Goal: Task Accomplishment & Management: Manage account settings

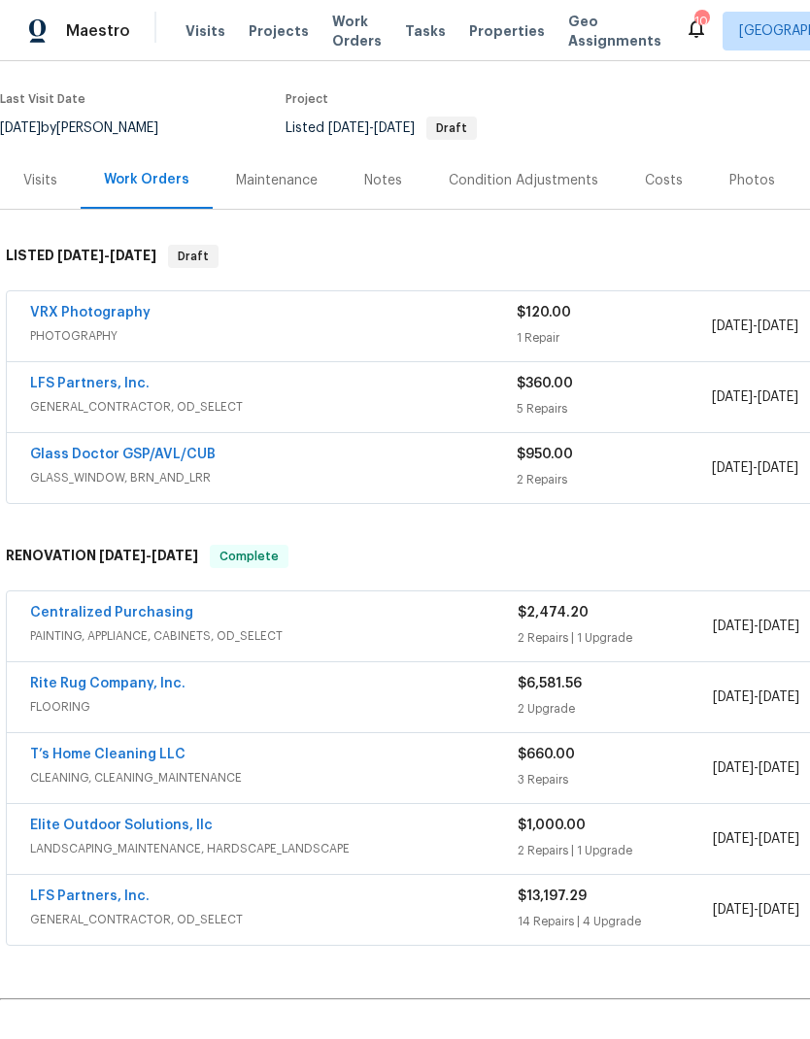
scroll to position [150, 0]
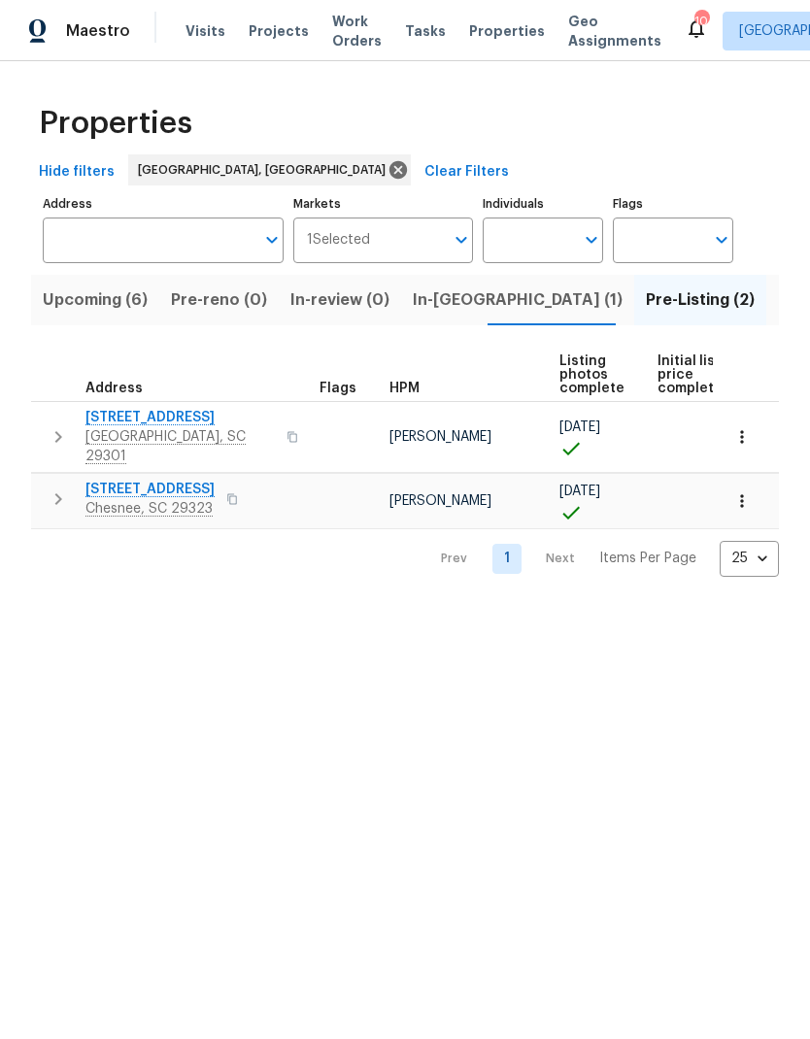
click at [191, 33] on span "Visits" at bounding box center [205, 30] width 40 height 19
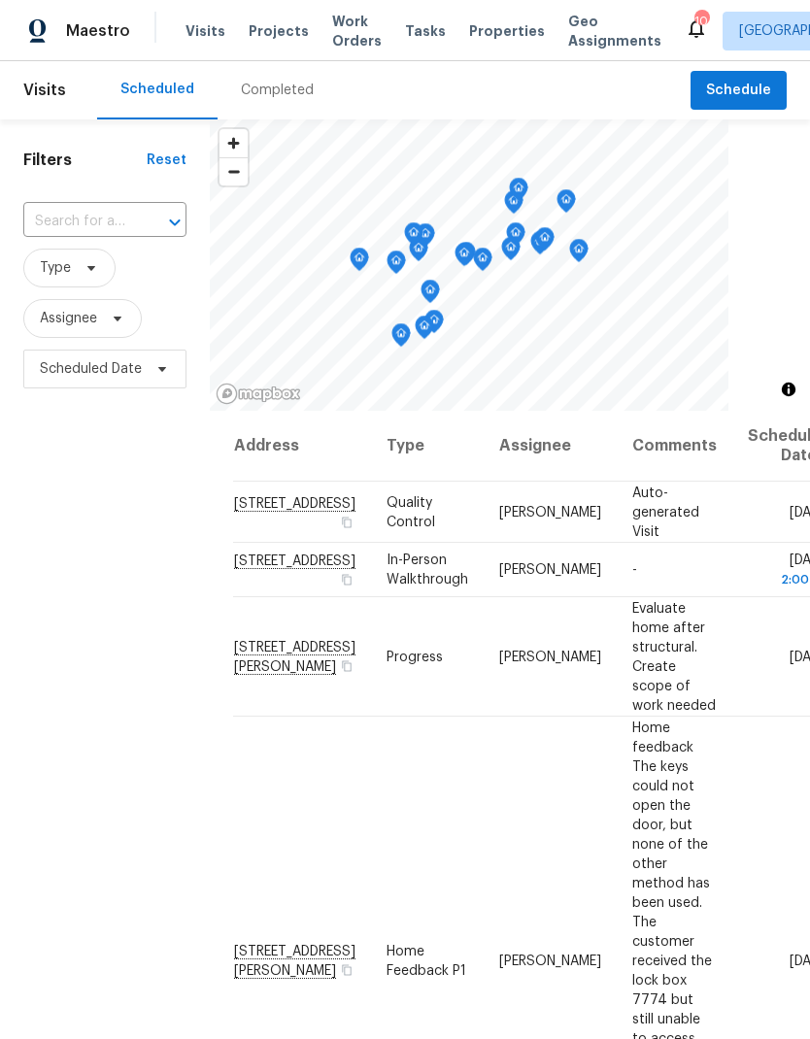
scroll to position [78, 0]
click at [0, 0] on icon at bounding box center [0, 0] width 0 height 0
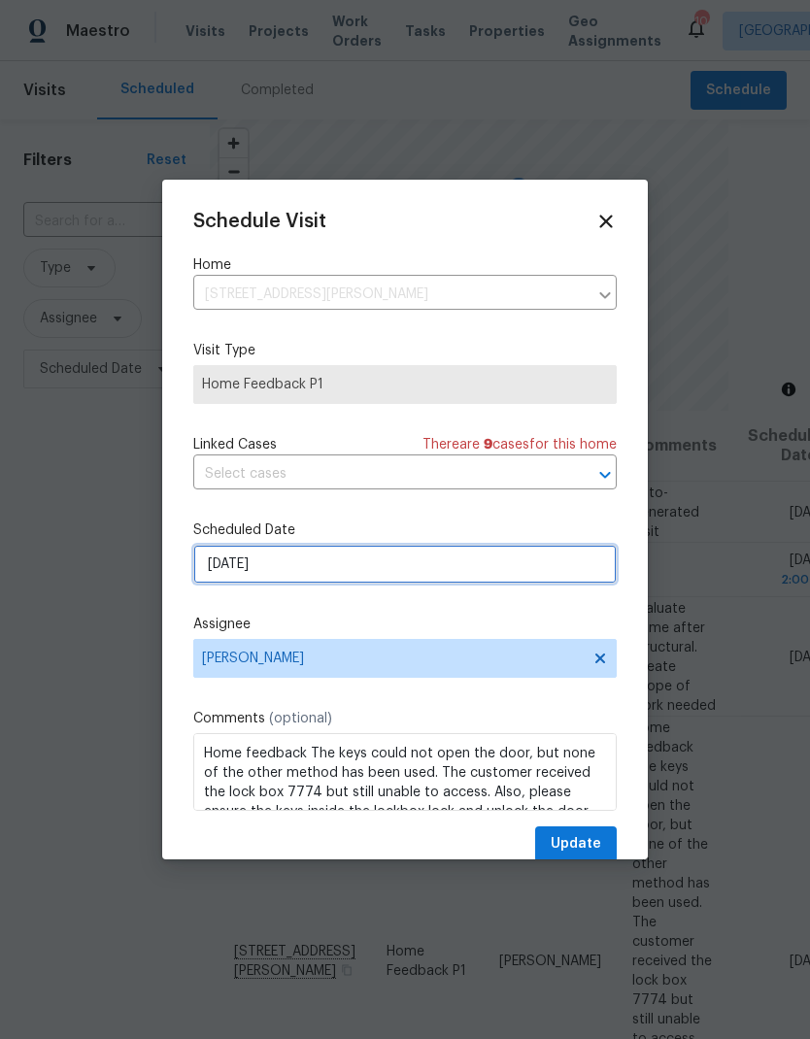
click at [521, 573] on input "9/23/2025" at bounding box center [404, 564] width 423 height 39
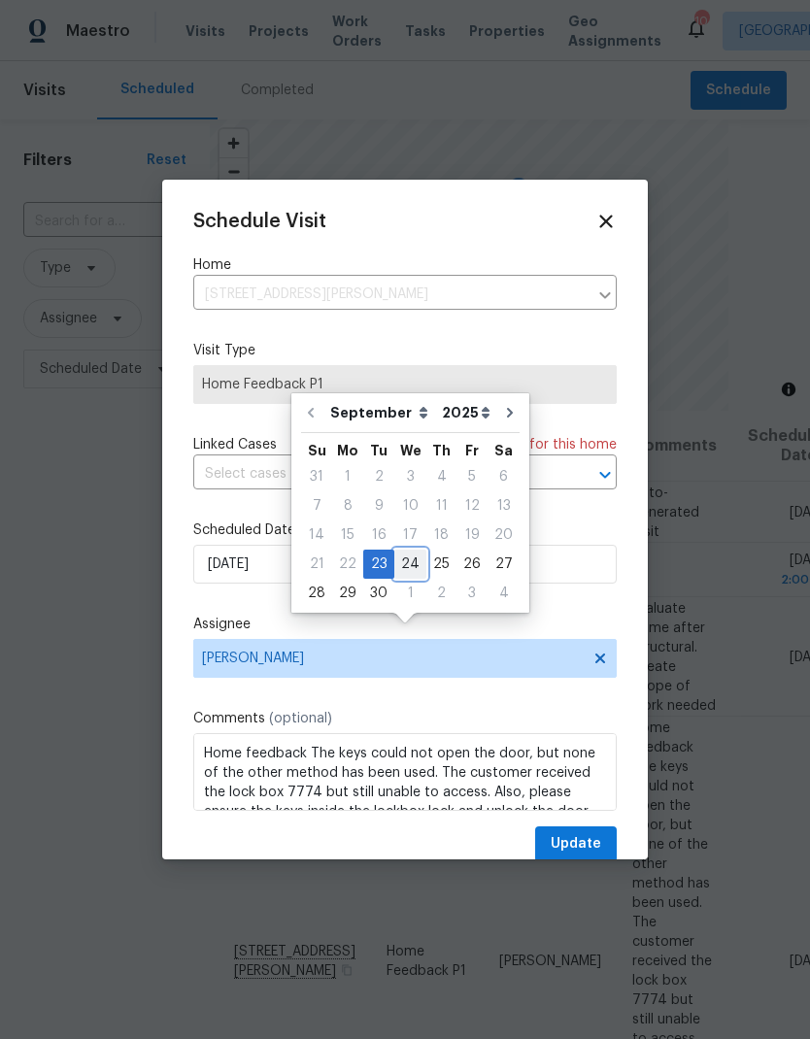
click at [411, 550] on div "24" at bounding box center [410, 563] width 32 height 27
type input "[DATE]"
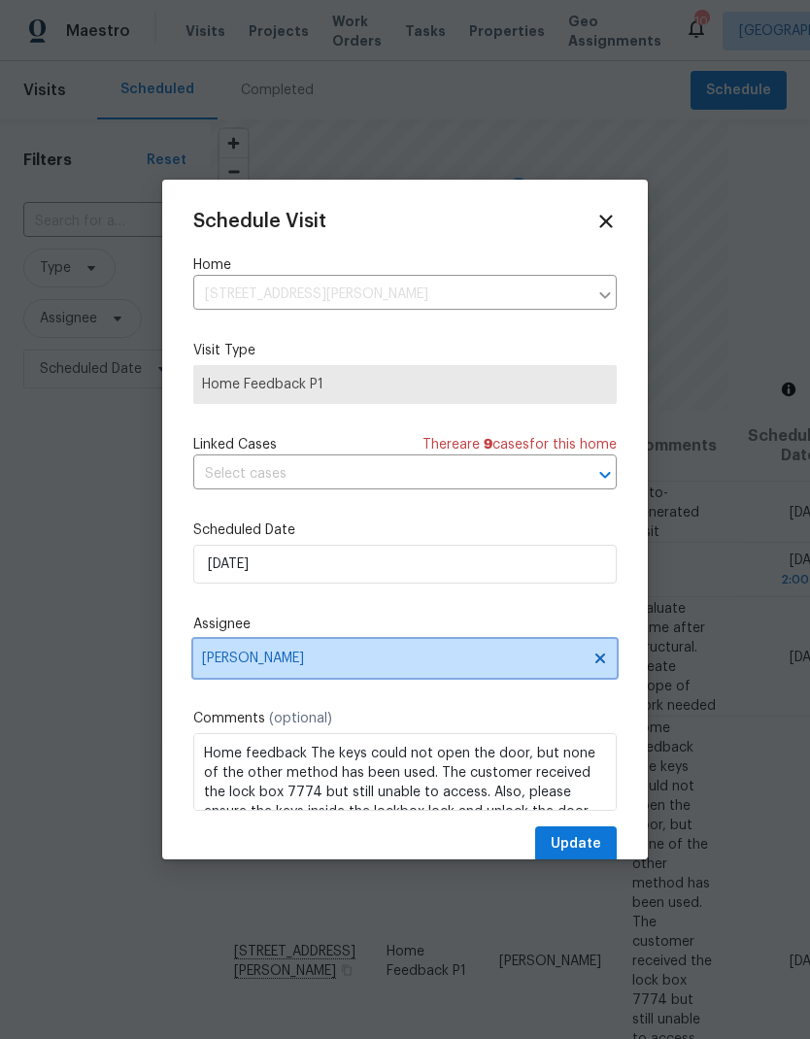
click at [600, 663] on icon at bounding box center [600, 658] width 10 height 10
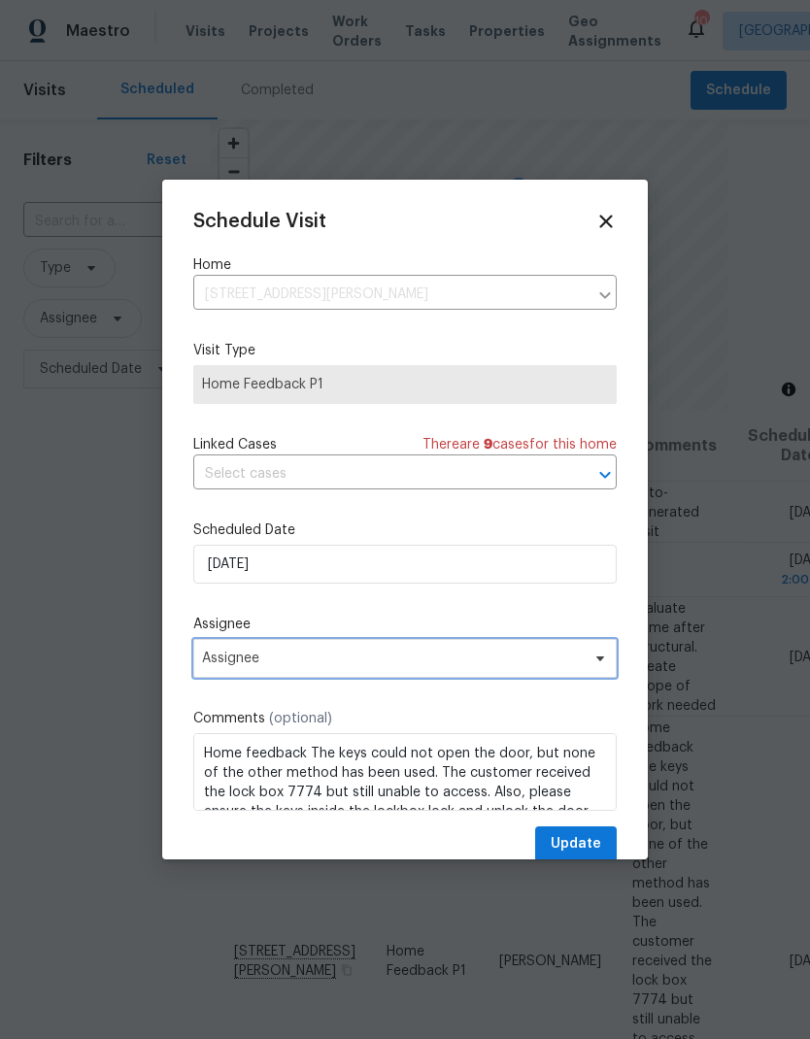
click at [562, 666] on span "Assignee" at bounding box center [392, 658] width 381 height 16
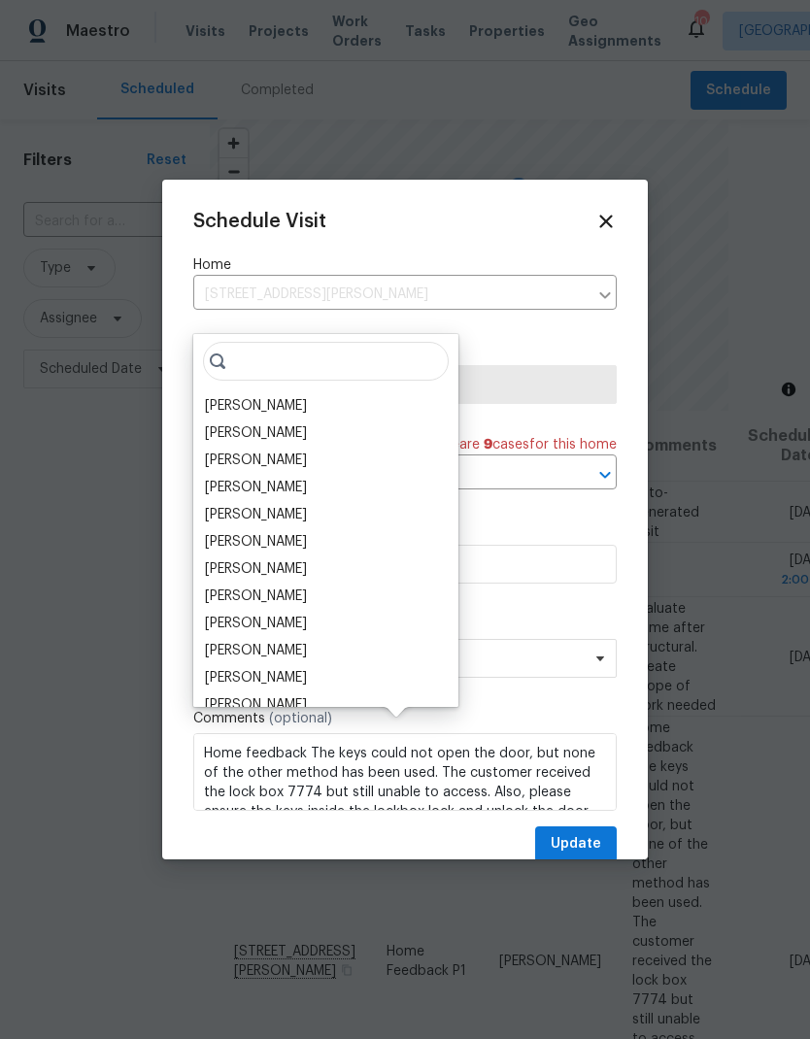
click at [250, 396] on div "Calley Sanchez" at bounding box center [256, 405] width 102 height 19
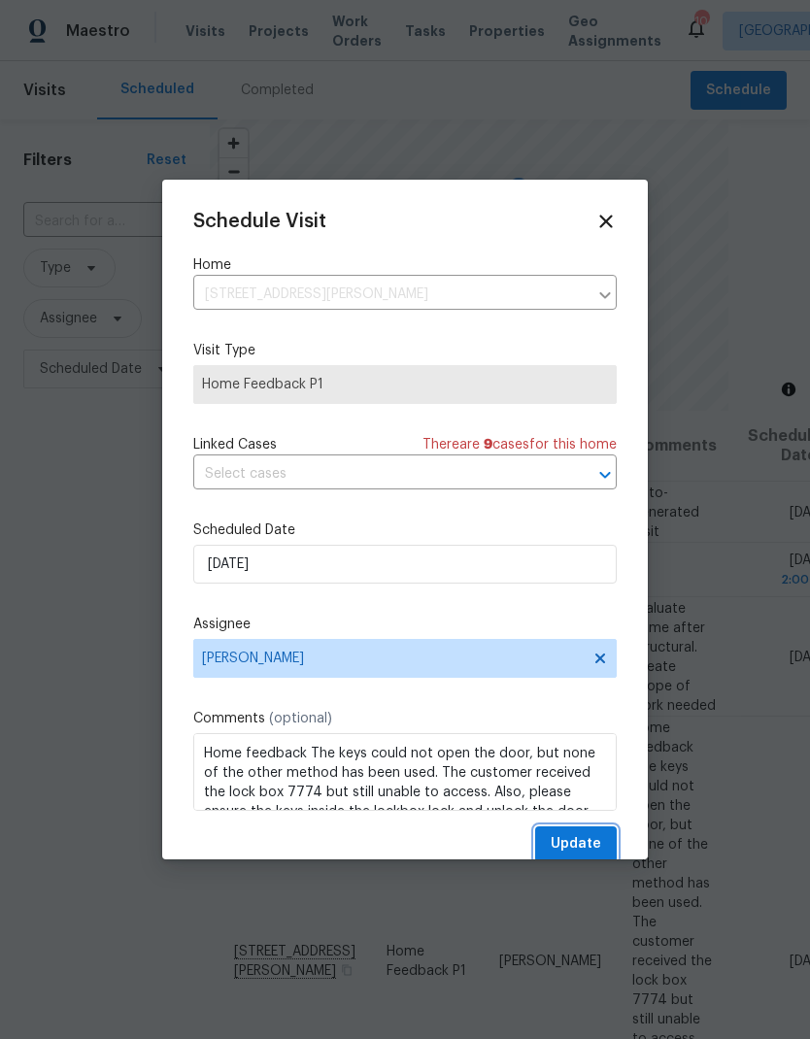
click at [592, 847] on span "Update" at bounding box center [575, 844] width 50 height 24
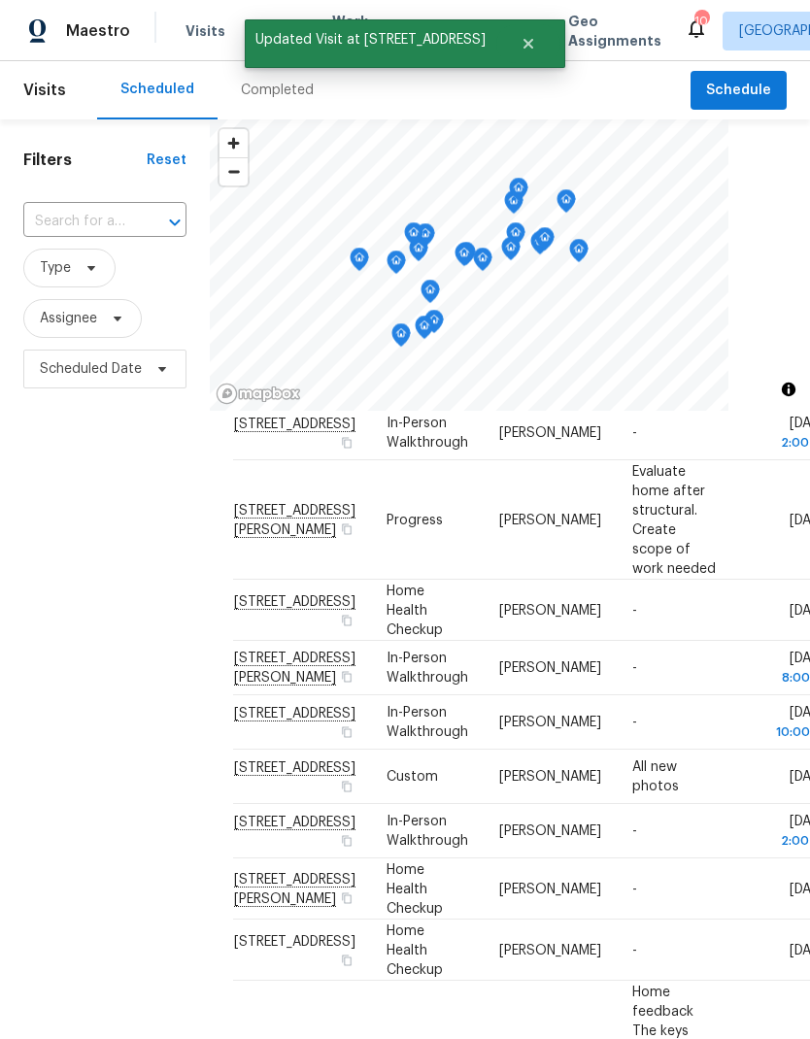
scroll to position [143, 0]
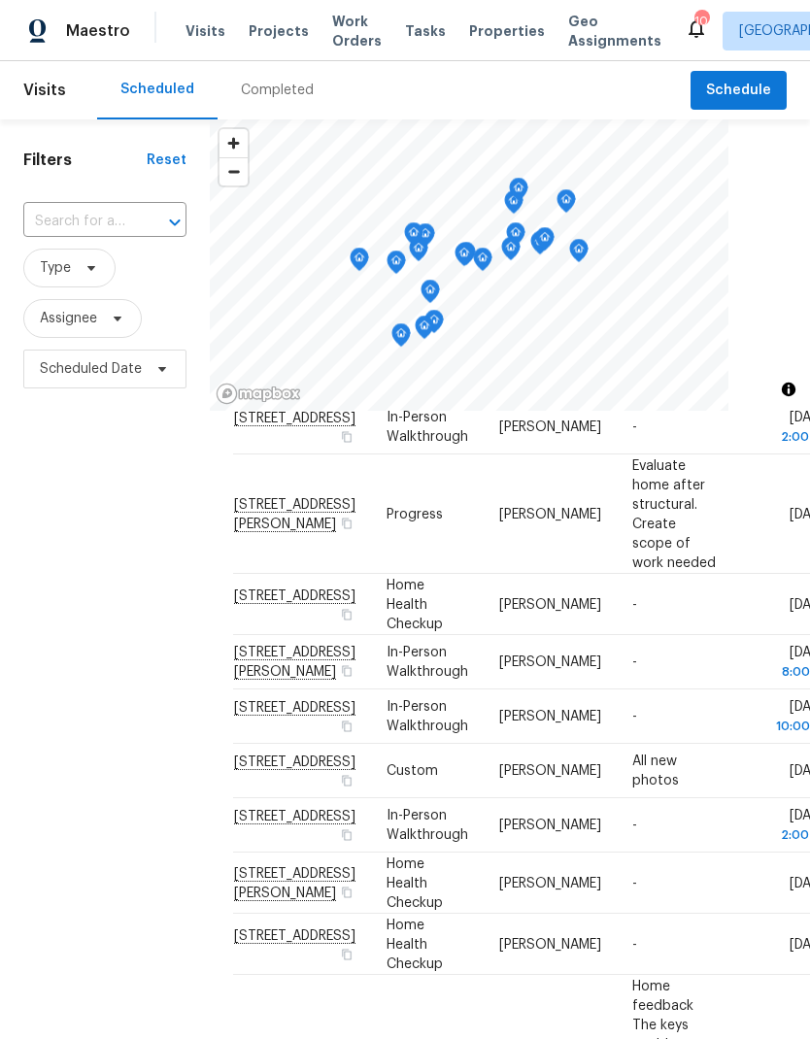
click at [0, 0] on span at bounding box center [0, 0] width 0 height 0
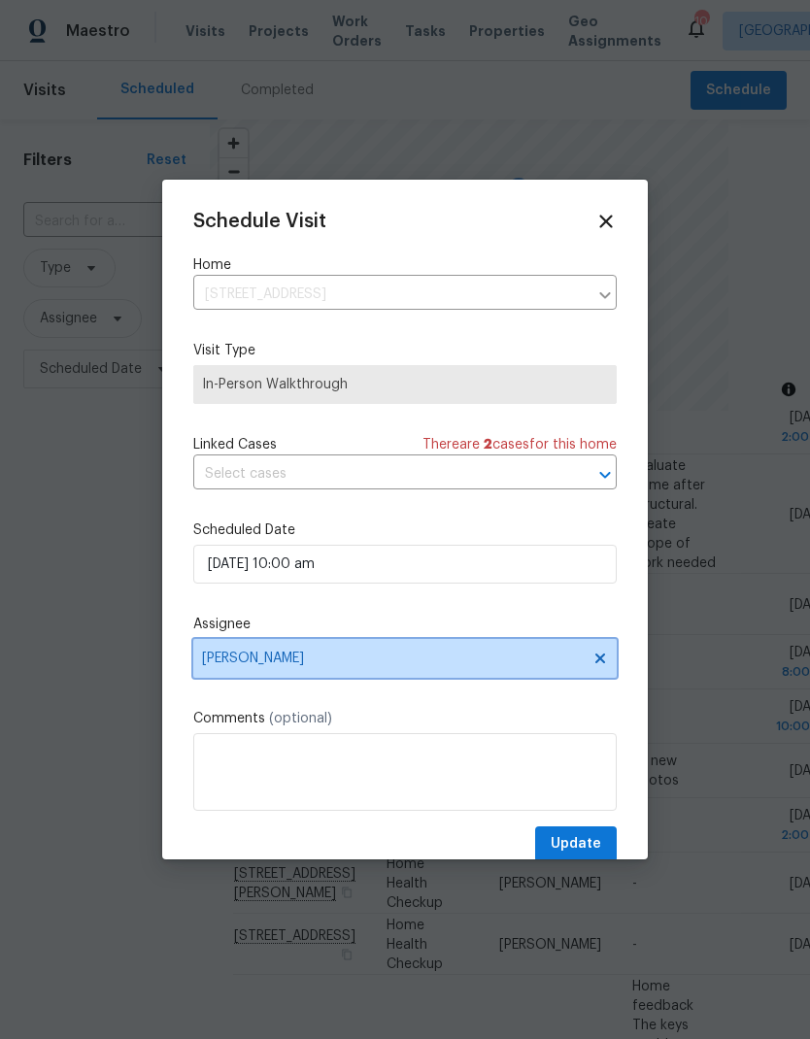
click at [600, 660] on icon at bounding box center [600, 658] width 16 height 16
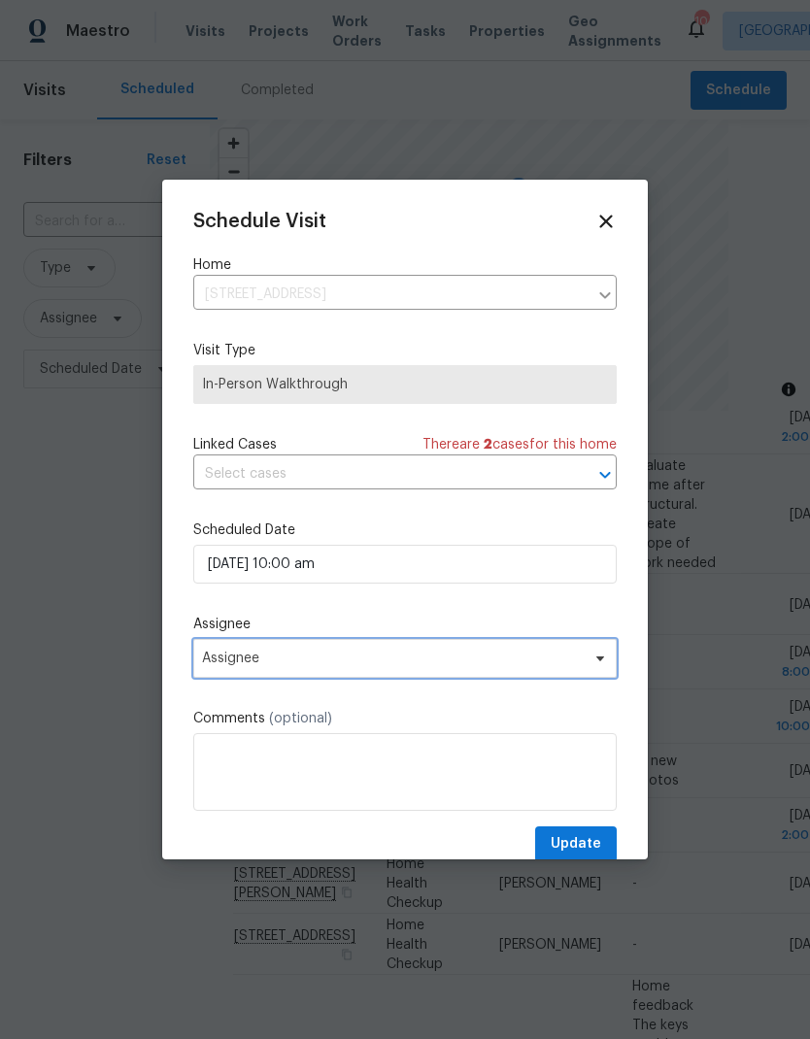
click at [572, 663] on span "Assignee" at bounding box center [392, 658] width 381 height 16
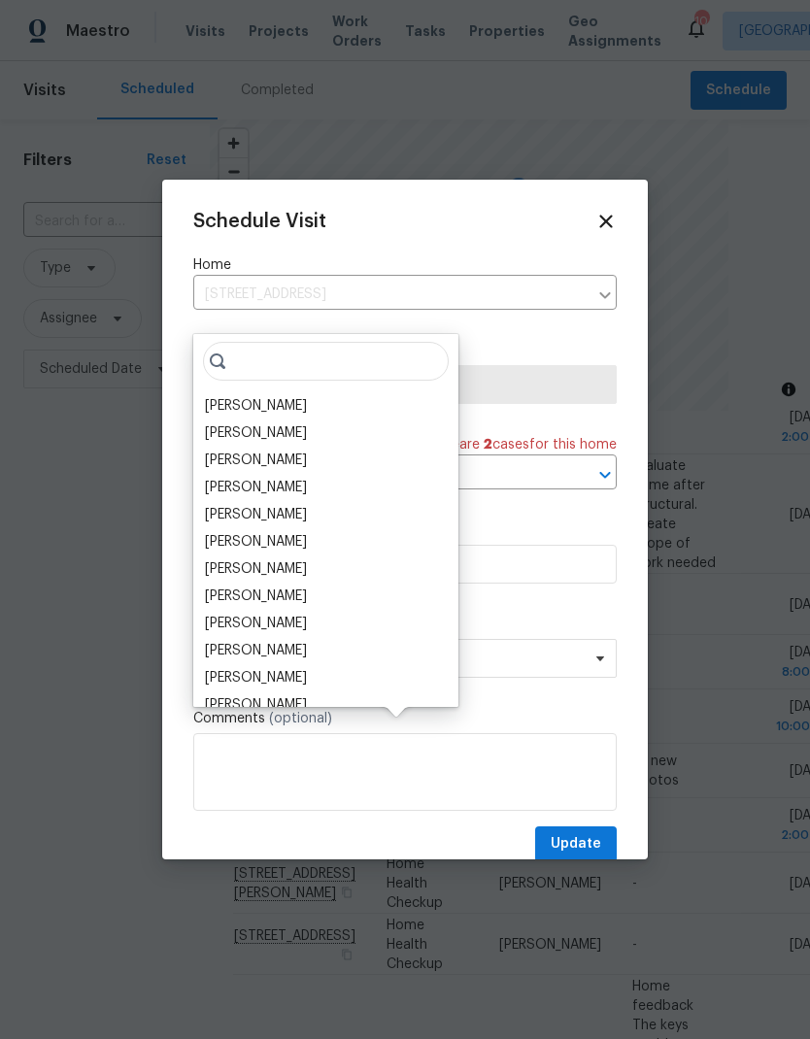
click at [274, 423] on div "Calley Sanchez" at bounding box center [256, 432] width 102 height 19
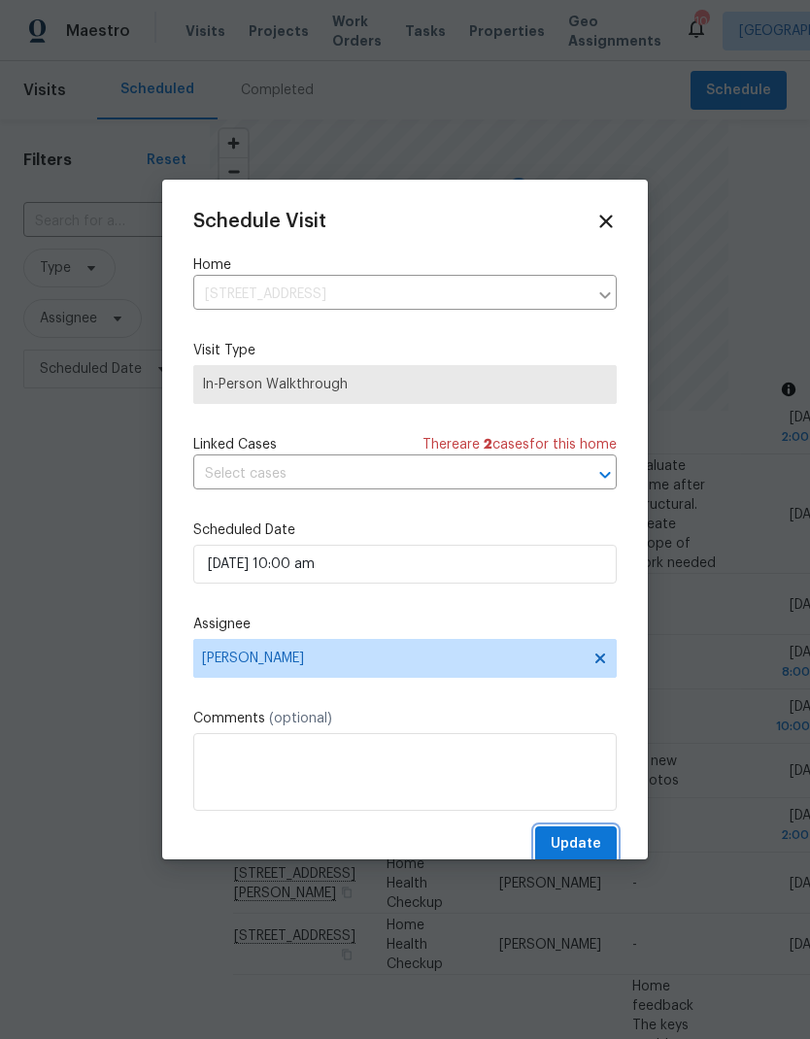
click at [584, 836] on button "Update" at bounding box center [576, 844] width 82 height 36
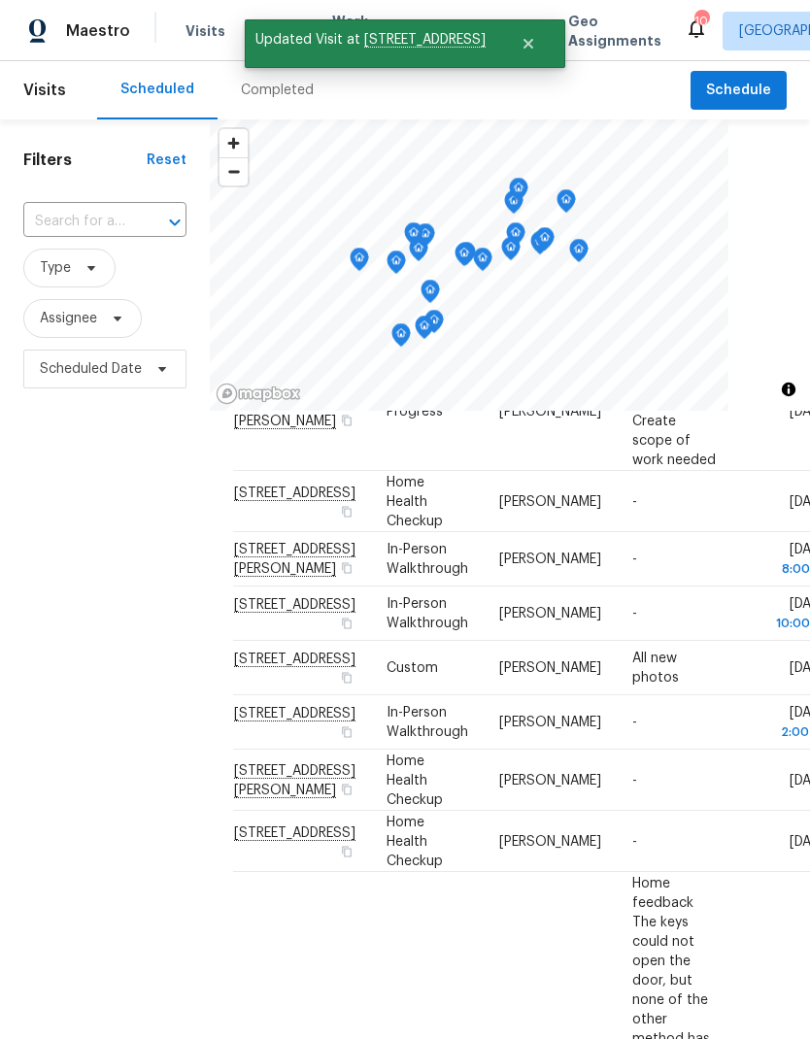
scroll to position [283, 0]
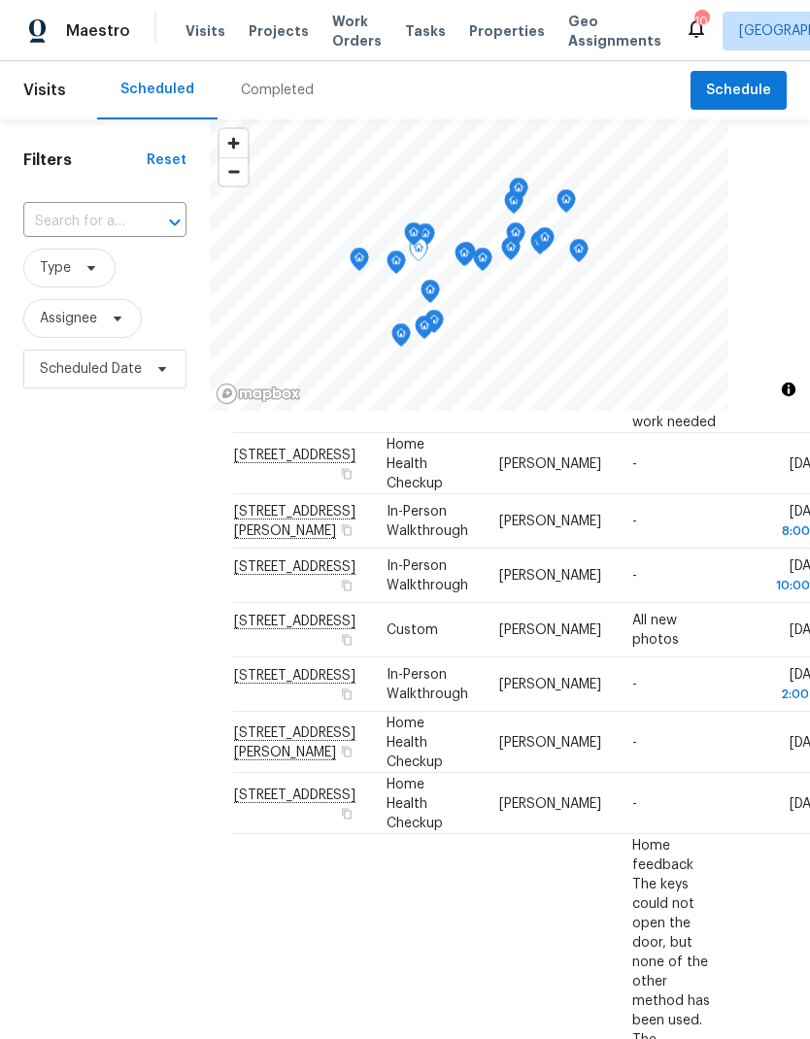
click at [0, 0] on icon at bounding box center [0, 0] width 0 height 0
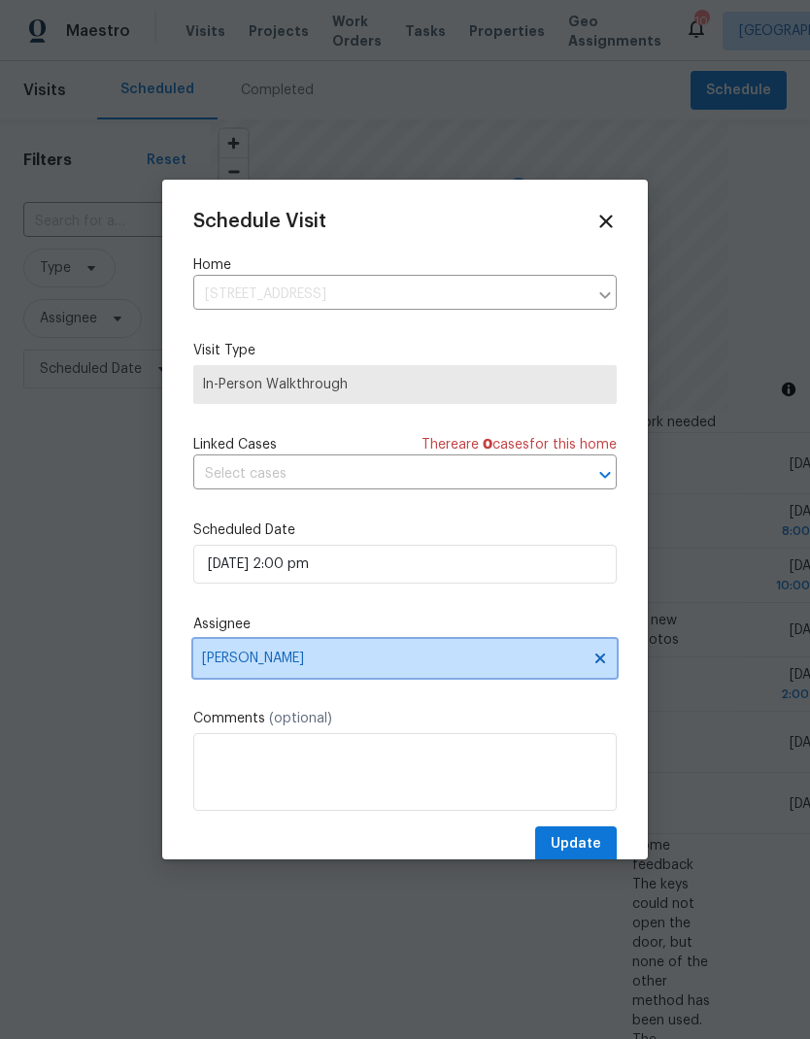
click at [606, 663] on icon at bounding box center [600, 658] width 16 height 16
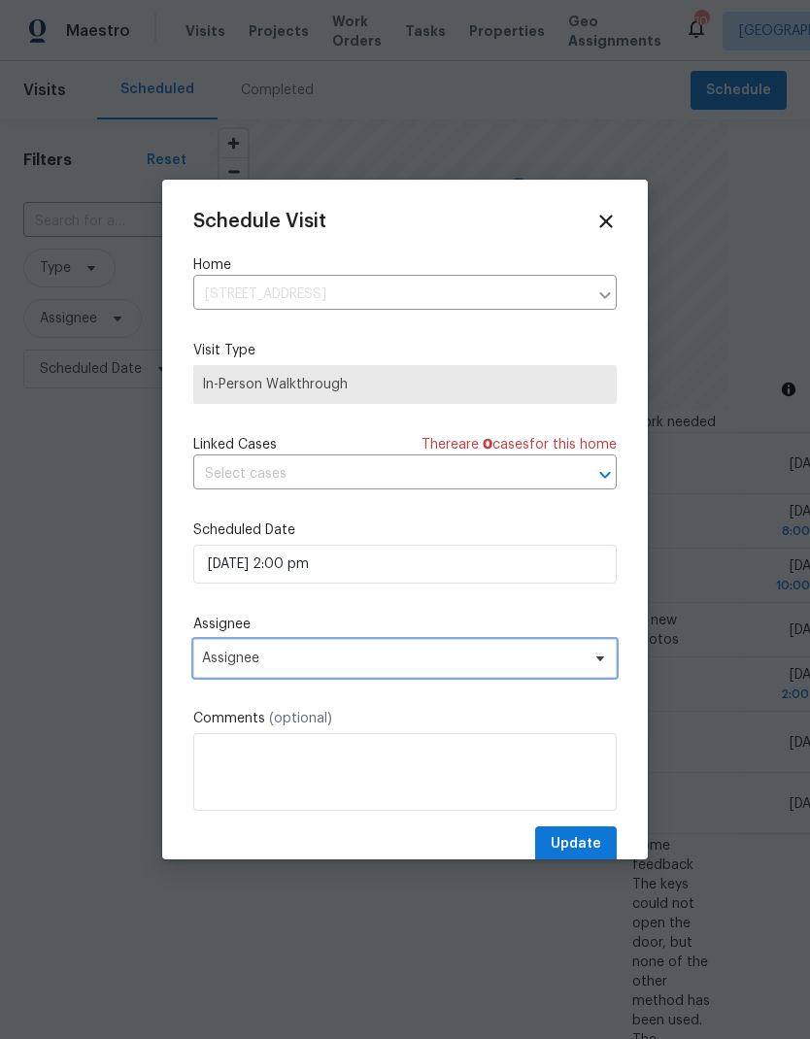
click at [571, 657] on span "Assignee" at bounding box center [392, 658] width 381 height 16
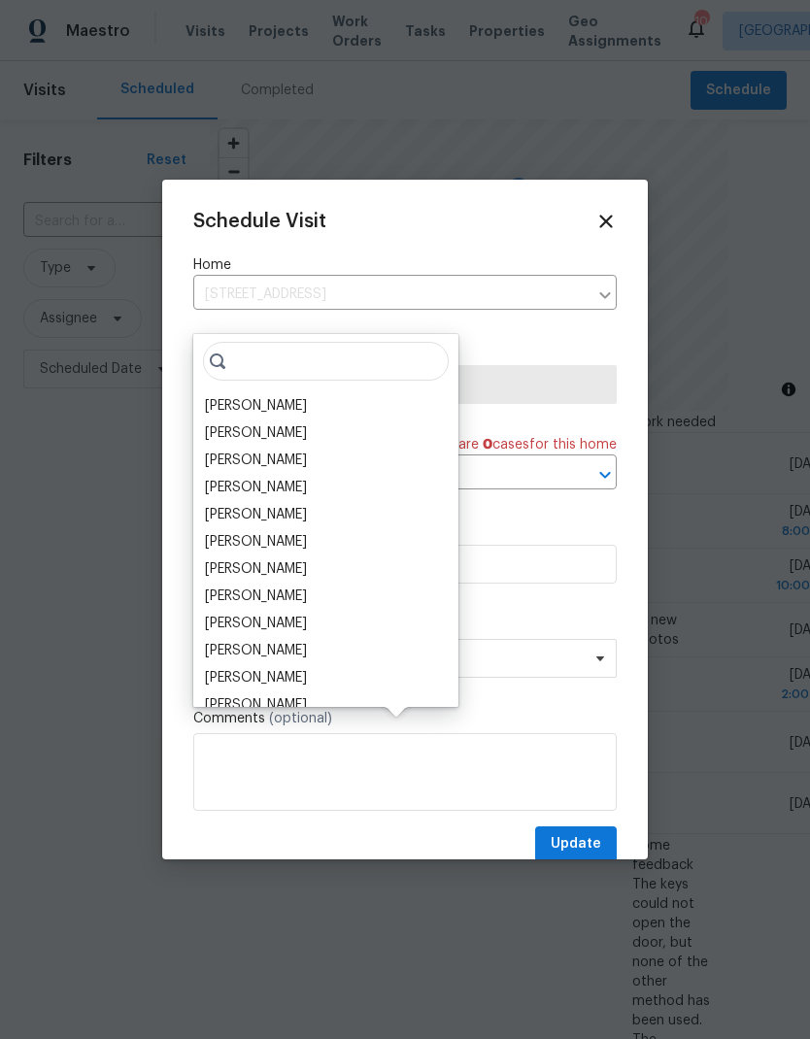
click at [296, 423] on div "Calley Sanchez" at bounding box center [256, 432] width 102 height 19
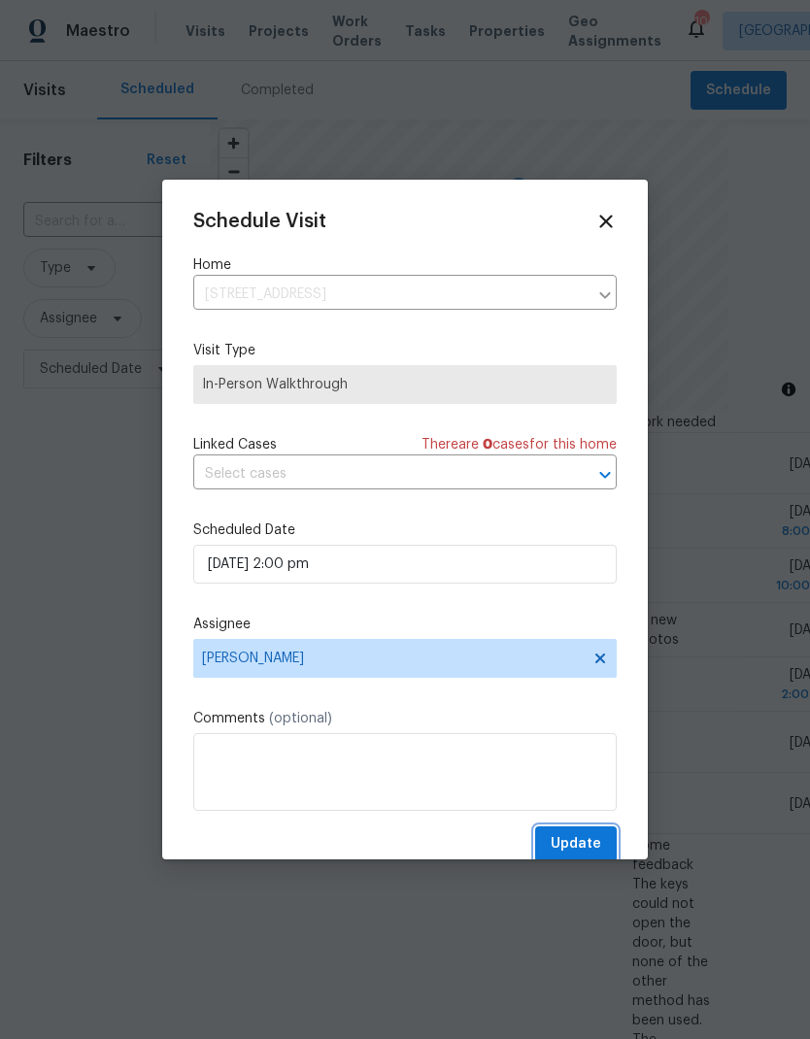
click at [580, 833] on button "Update" at bounding box center [576, 844] width 82 height 36
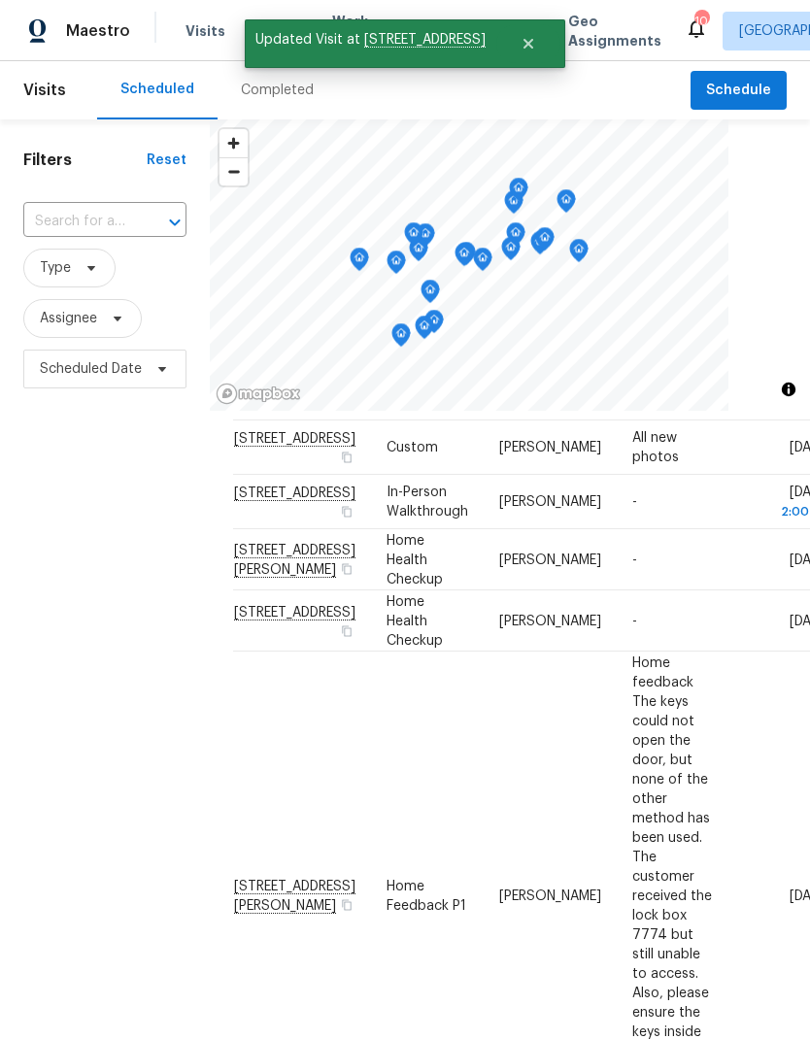
scroll to position [468, 0]
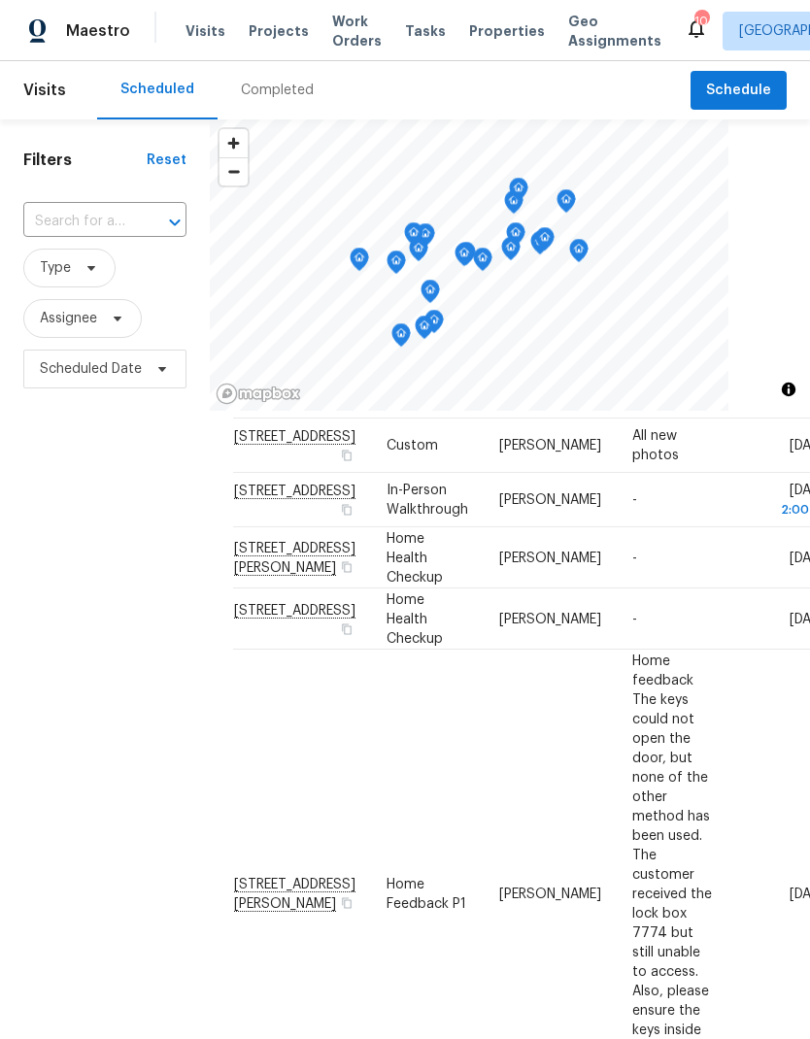
click at [670, 650] on td "-" at bounding box center [674, 618] width 116 height 61
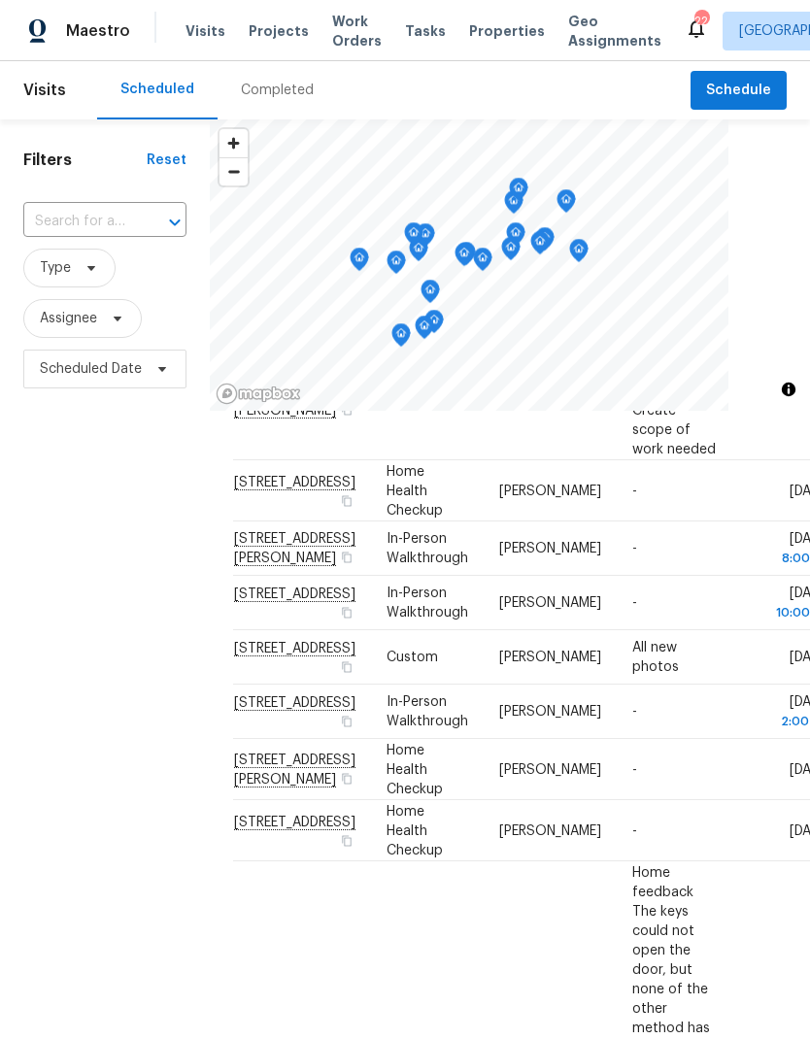
scroll to position [283, 0]
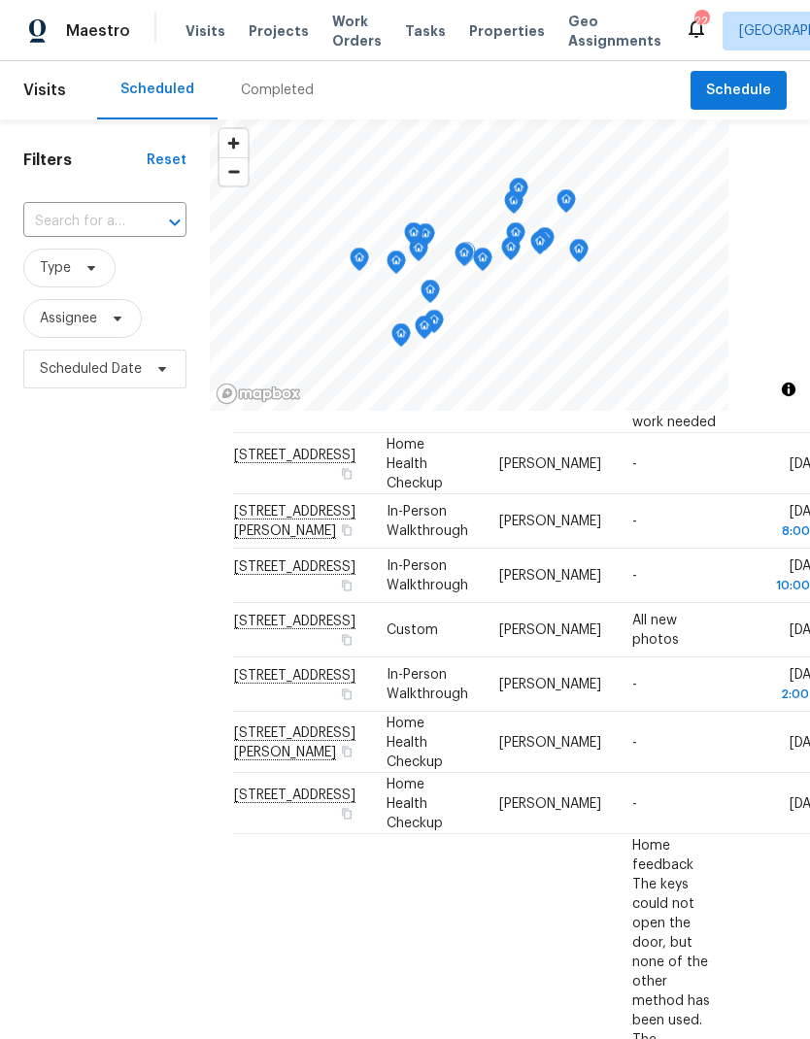
click at [0, 0] on icon at bounding box center [0, 0] width 0 height 0
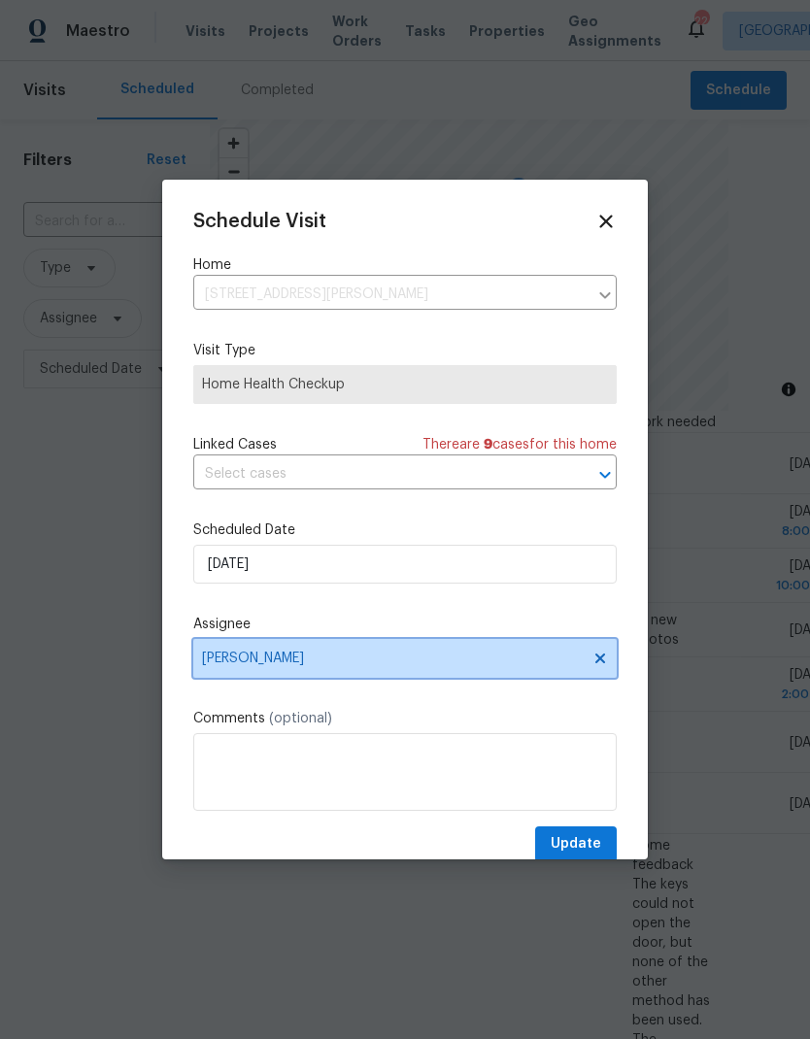
click at [596, 664] on icon at bounding box center [600, 658] width 16 height 16
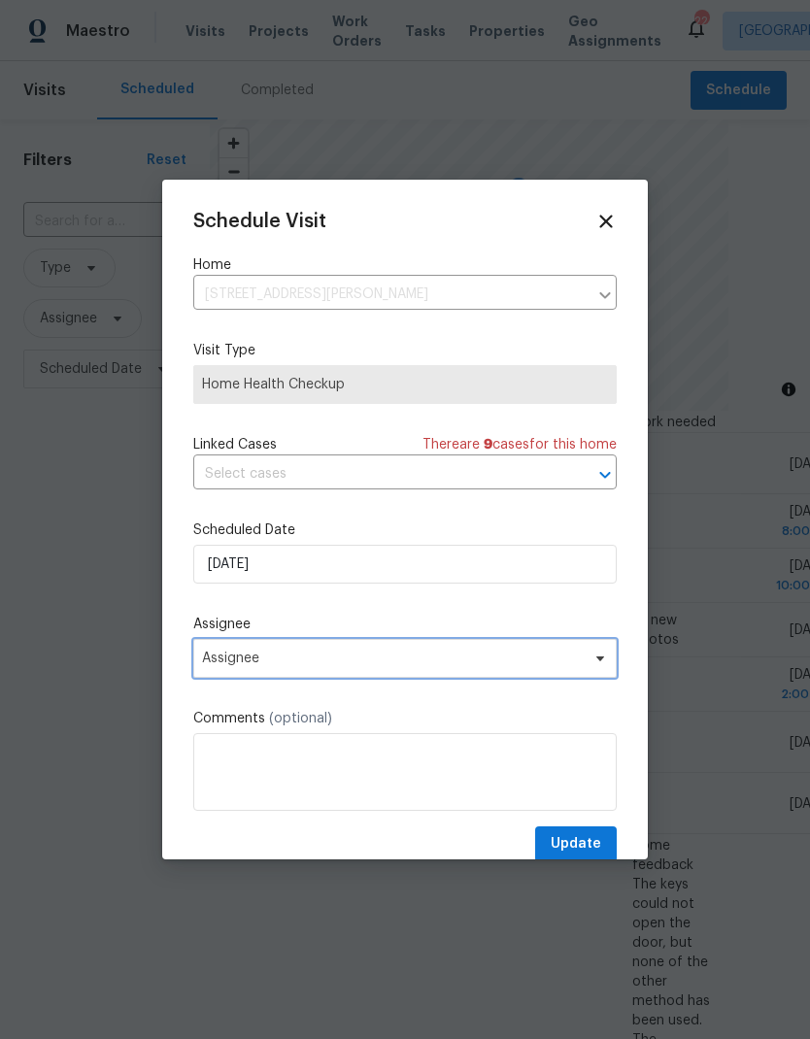
click at [550, 663] on span "Assignee" at bounding box center [392, 658] width 381 height 16
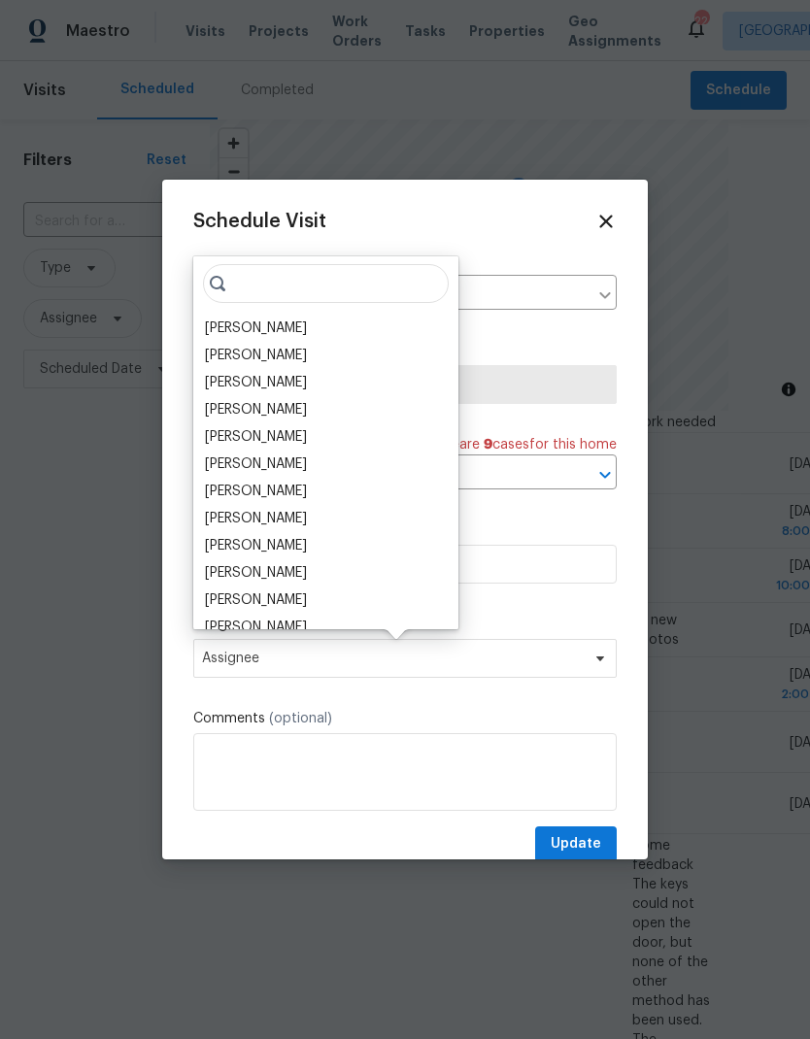
click at [274, 352] on div "[PERSON_NAME]" at bounding box center [256, 355] width 102 height 19
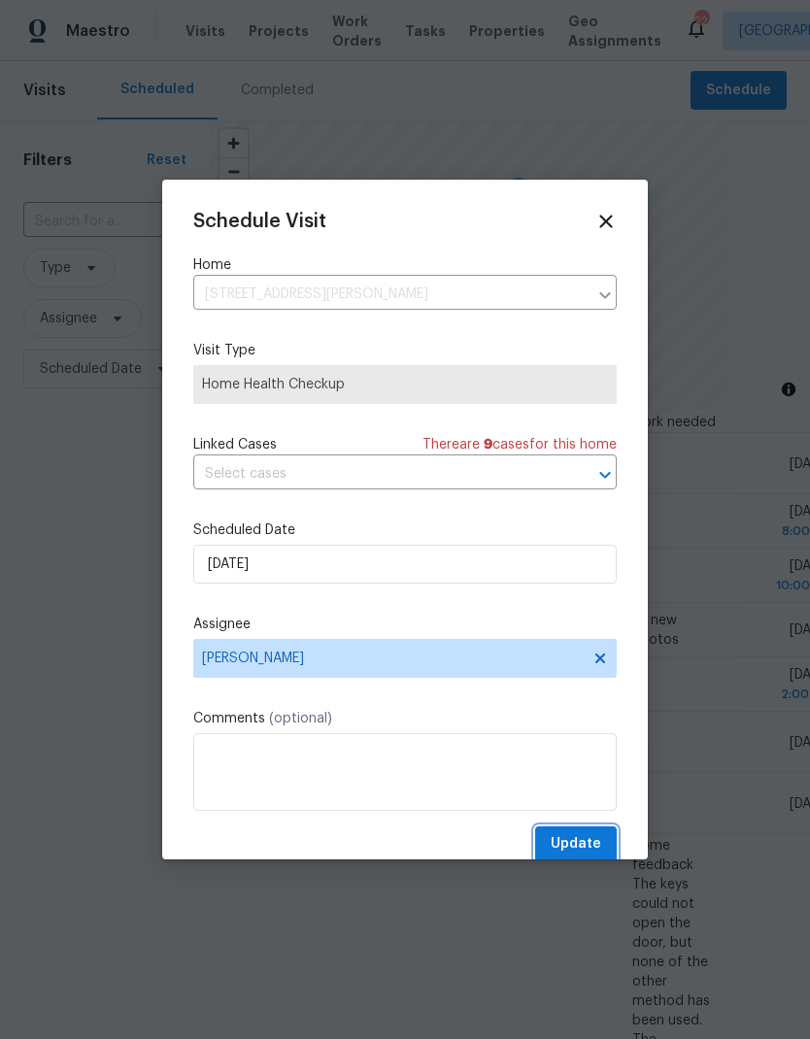
click at [582, 847] on span "Update" at bounding box center [575, 844] width 50 height 24
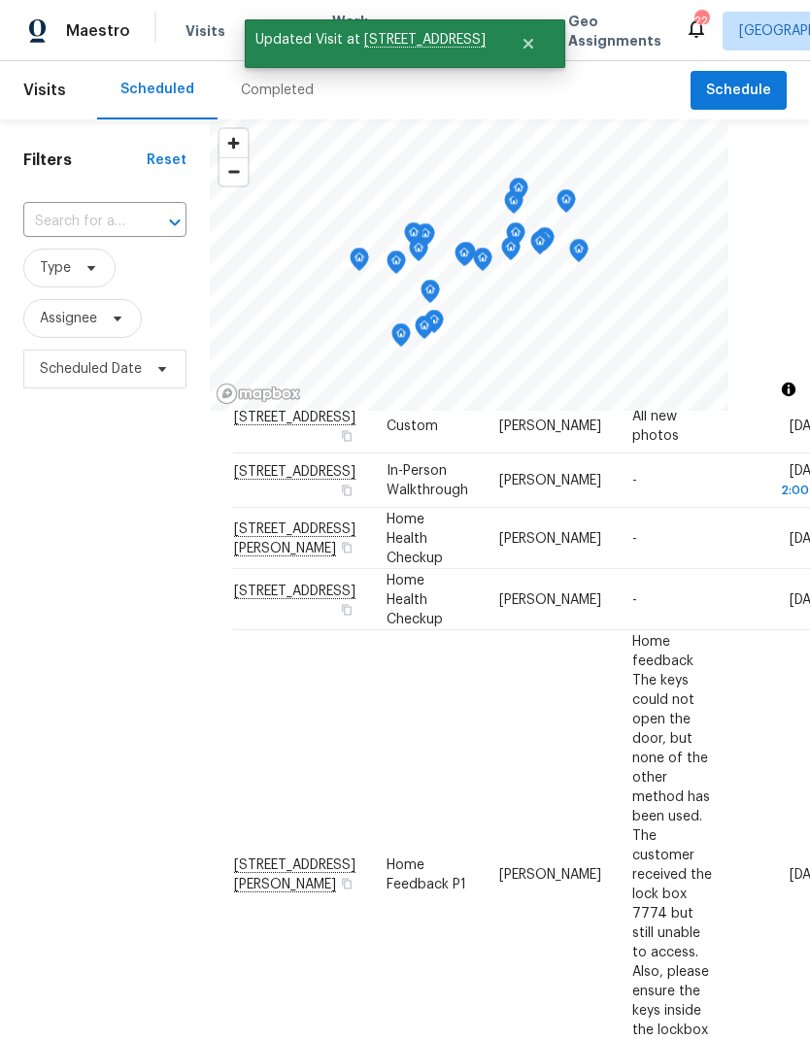
scroll to position [489, 0]
click at [0, 0] on icon at bounding box center [0, 0] width 0 height 0
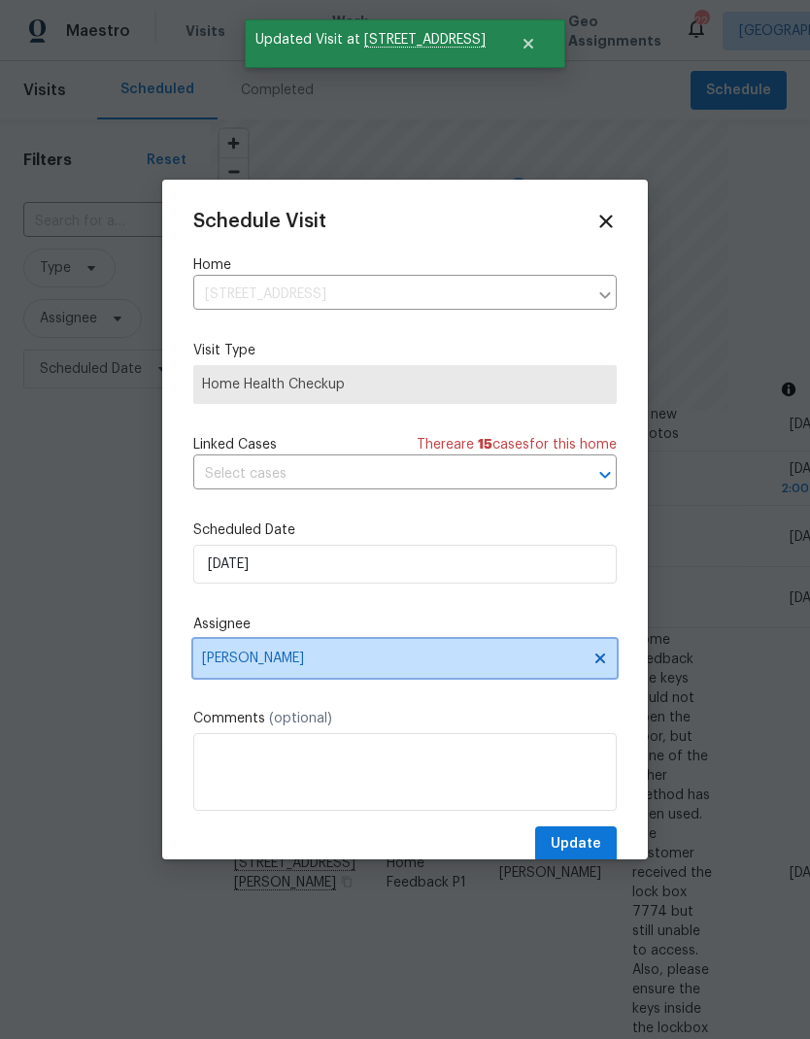
click at [600, 666] on icon at bounding box center [600, 658] width 16 height 16
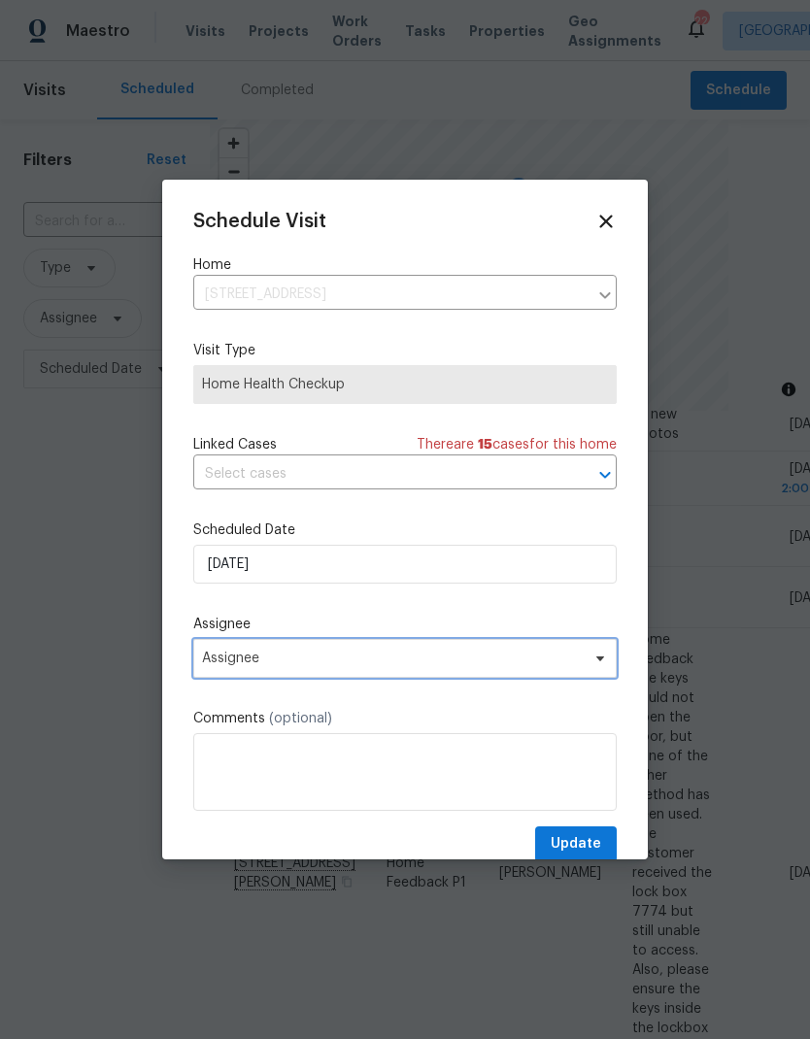
click at [564, 666] on span "Assignee" at bounding box center [392, 658] width 381 height 16
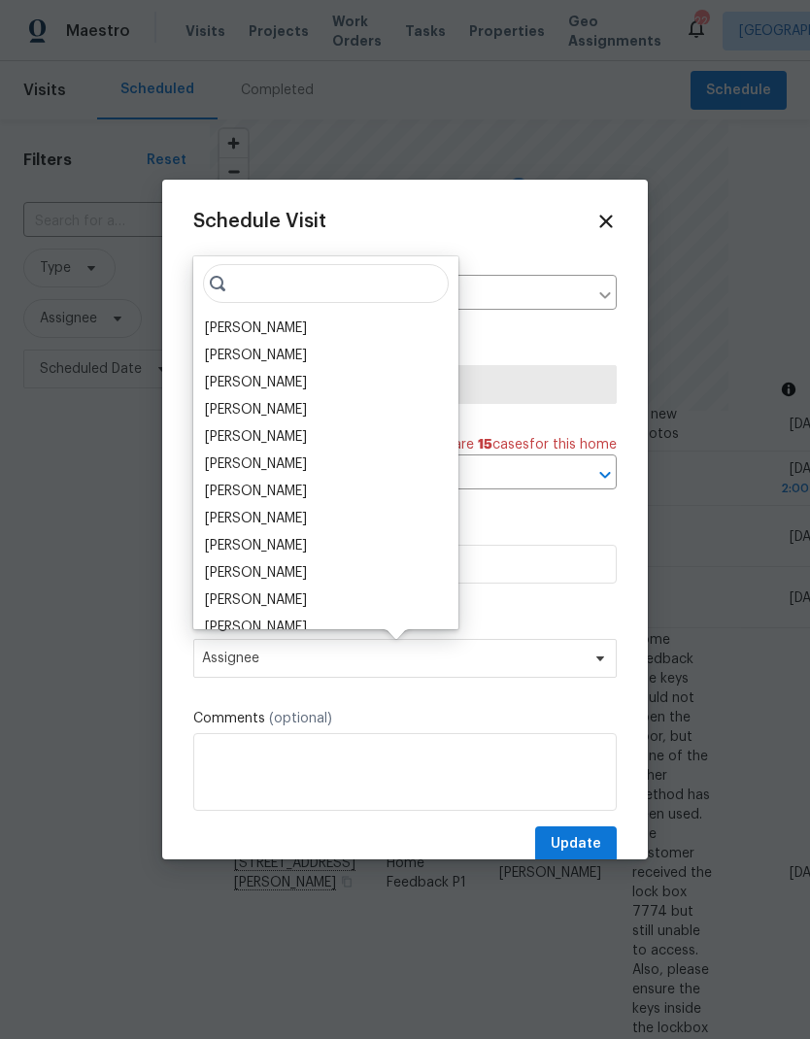
click at [283, 327] on div "Calley Sanchez" at bounding box center [256, 327] width 102 height 19
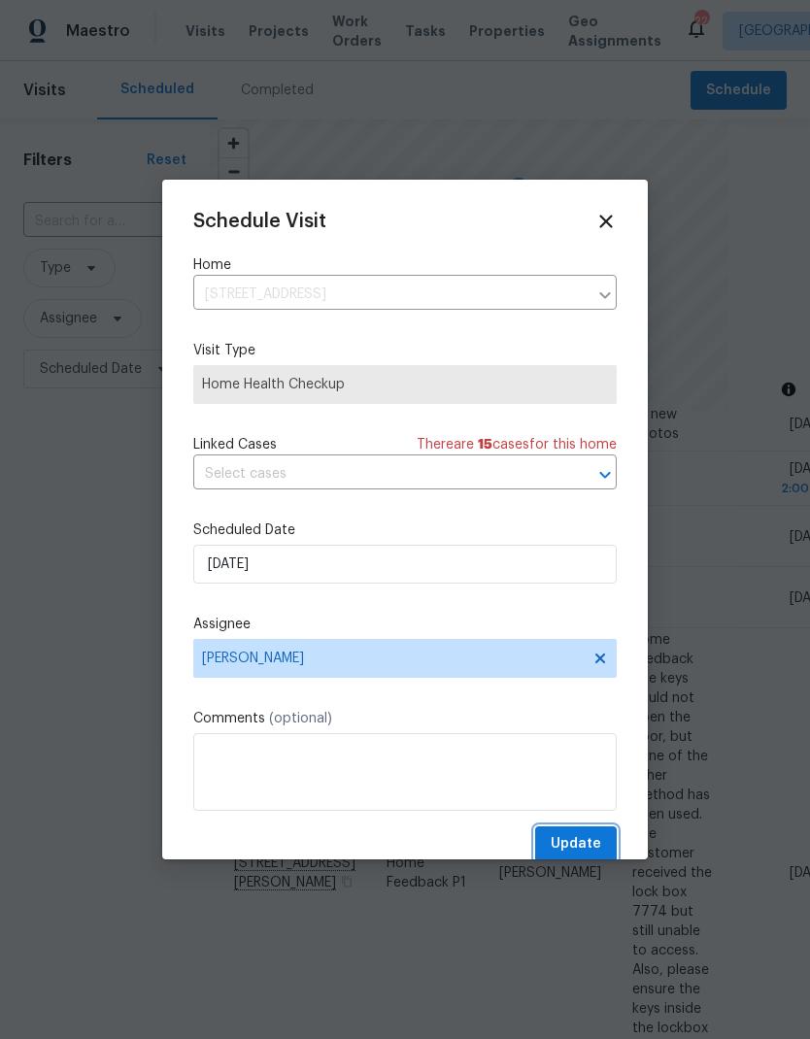
click at [579, 834] on button "Update" at bounding box center [576, 844] width 82 height 36
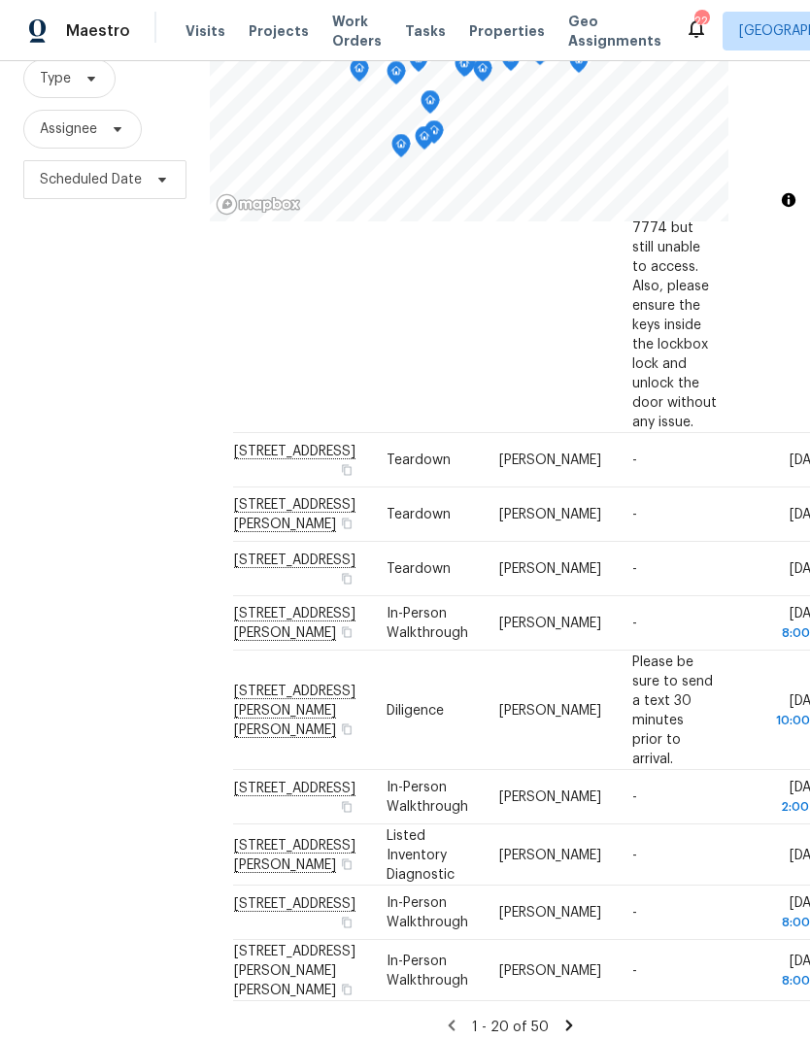
scroll to position [187, 0]
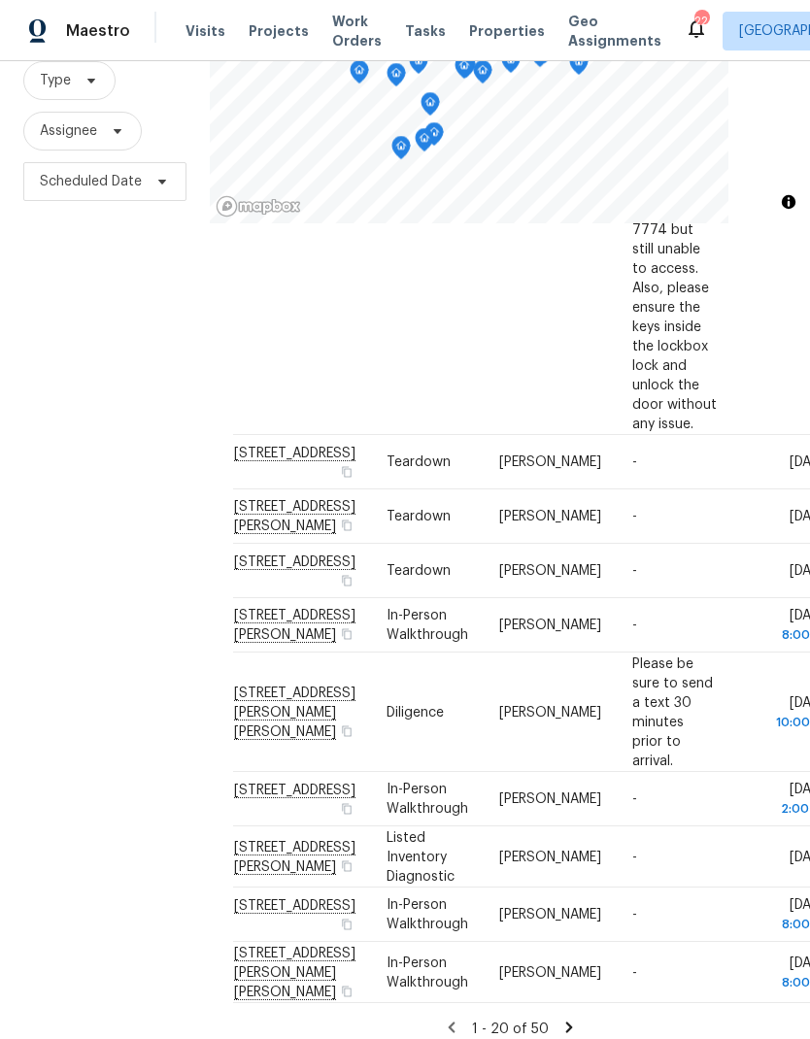
click at [0, 0] on icon at bounding box center [0, 0] width 0 height 0
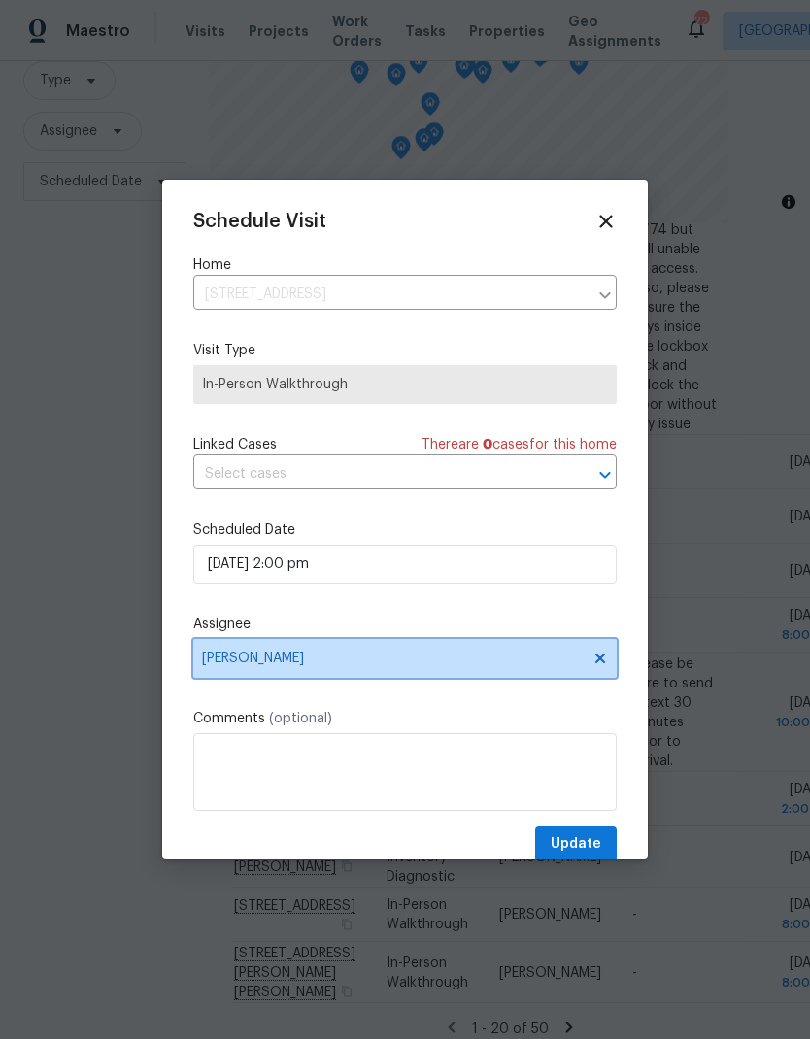
click at [606, 660] on icon at bounding box center [600, 658] width 16 height 16
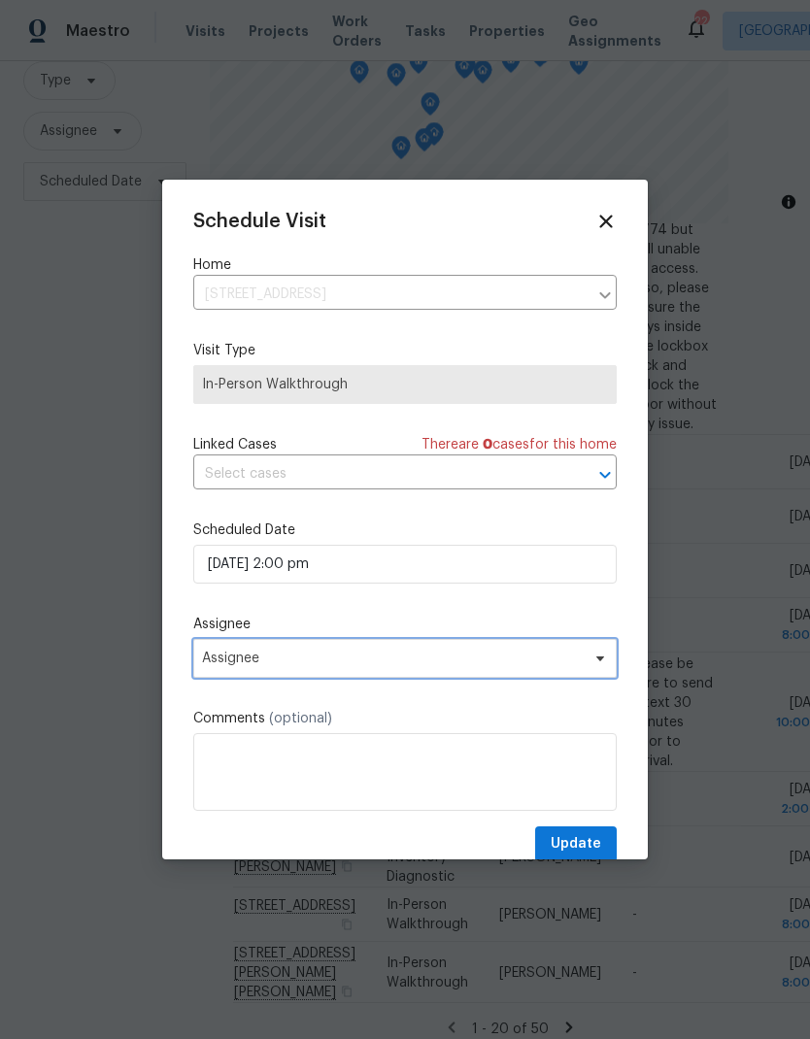
click at [567, 666] on span "Assignee" at bounding box center [392, 658] width 381 height 16
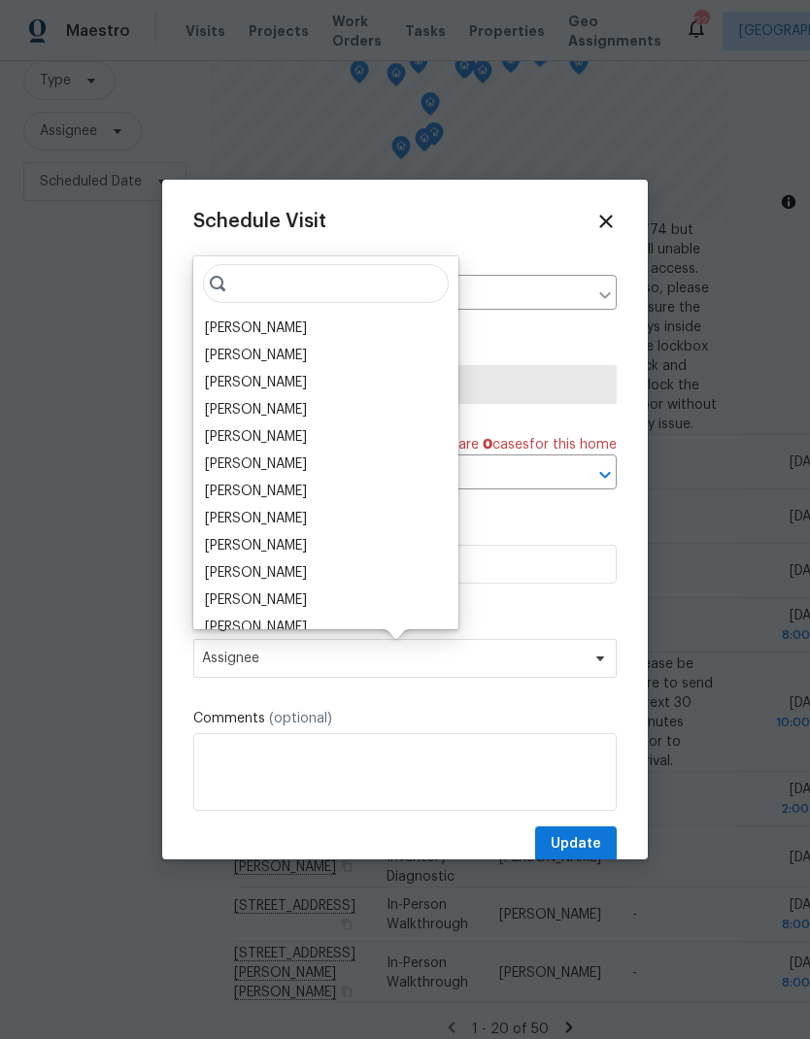
click at [281, 334] on div "Calley Sanchez" at bounding box center [256, 327] width 102 height 19
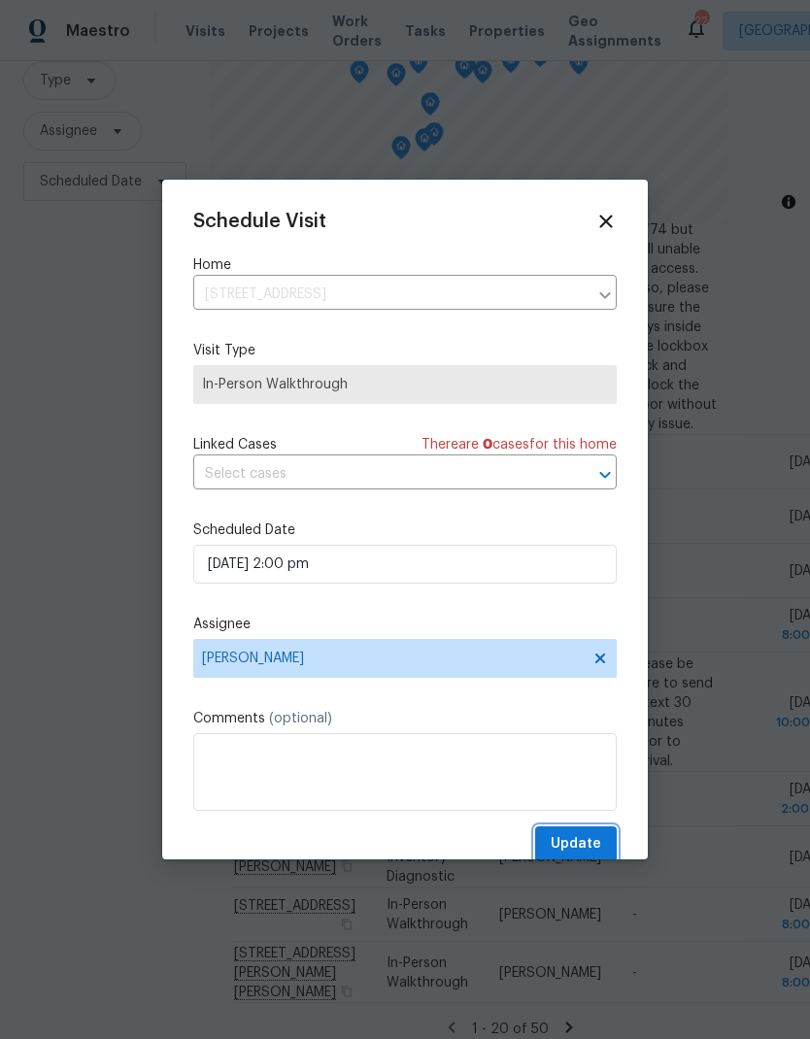
click at [580, 848] on span "Update" at bounding box center [575, 844] width 50 height 24
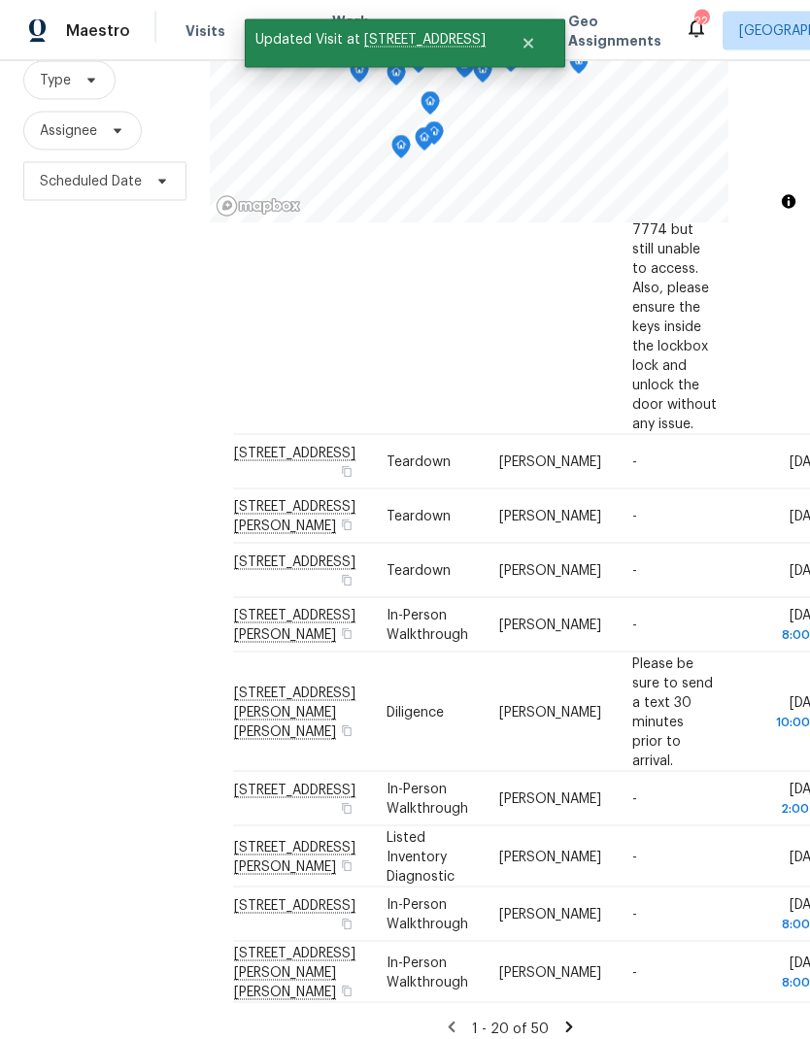
scroll to position [78, 0]
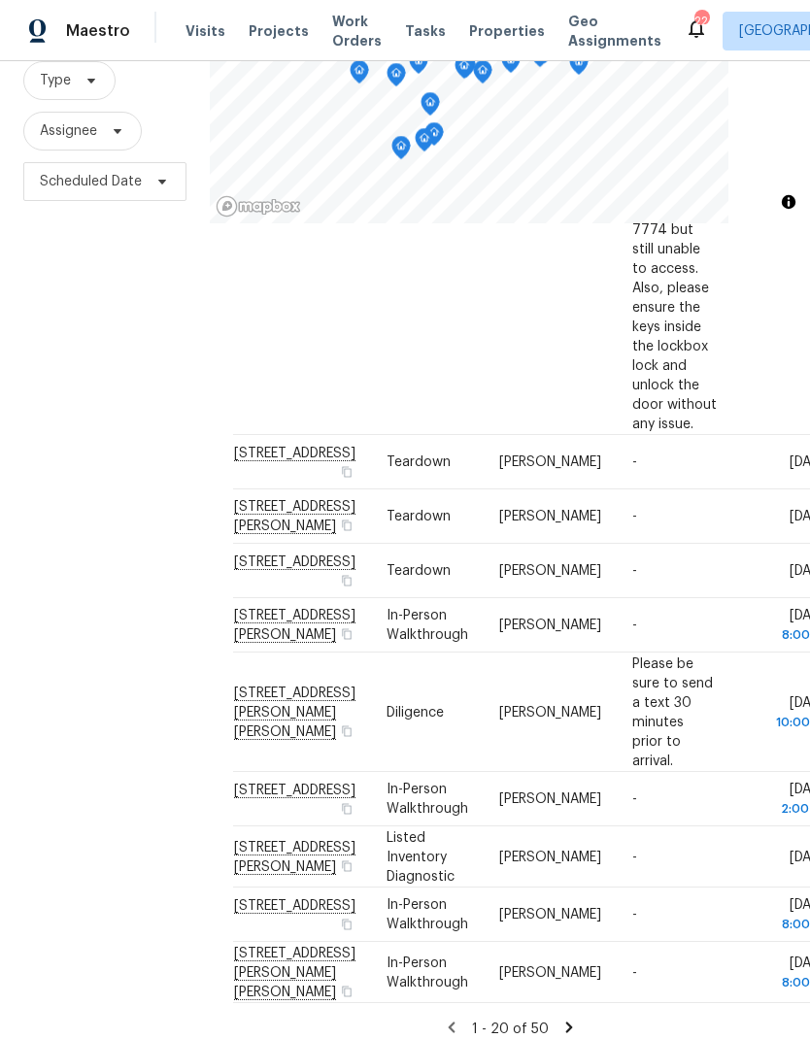
click at [0, 0] on icon at bounding box center [0, 0] width 0 height 0
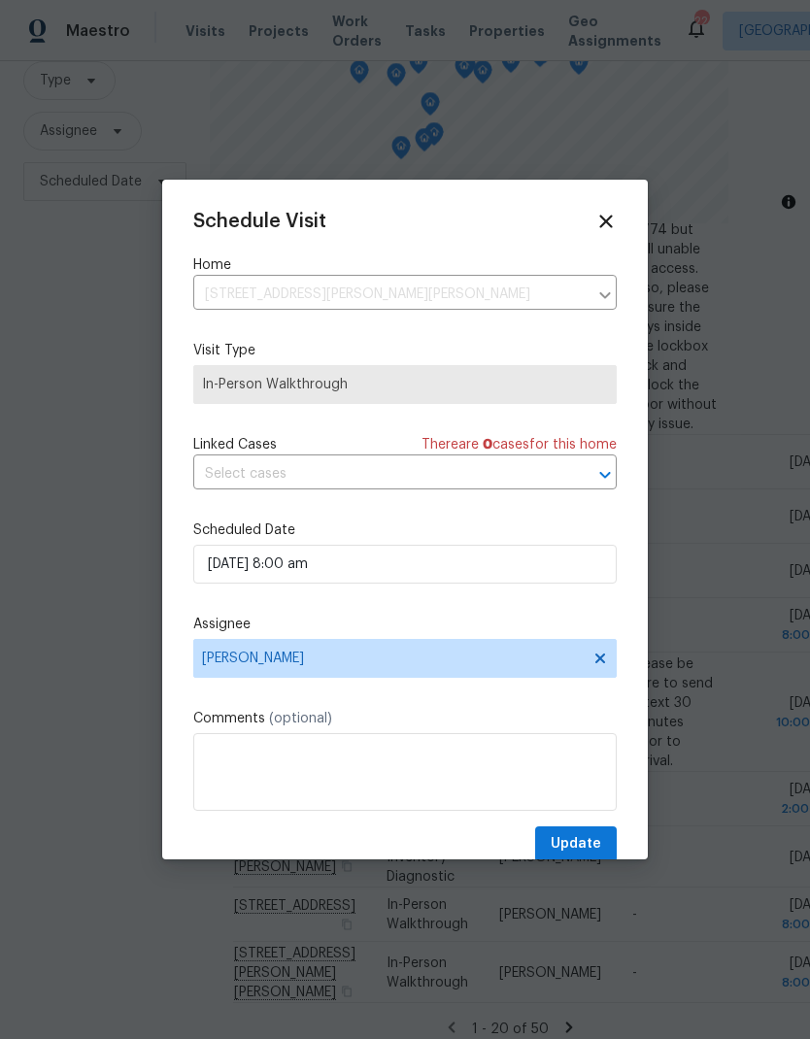
click at [595, 233] on div "Schedule Visit Home 294 N Suber Rd, Greer, SC 29651 ​ Visit Type In-Person Walk…" at bounding box center [404, 536] width 423 height 651
click at [603, 214] on icon at bounding box center [605, 221] width 21 height 21
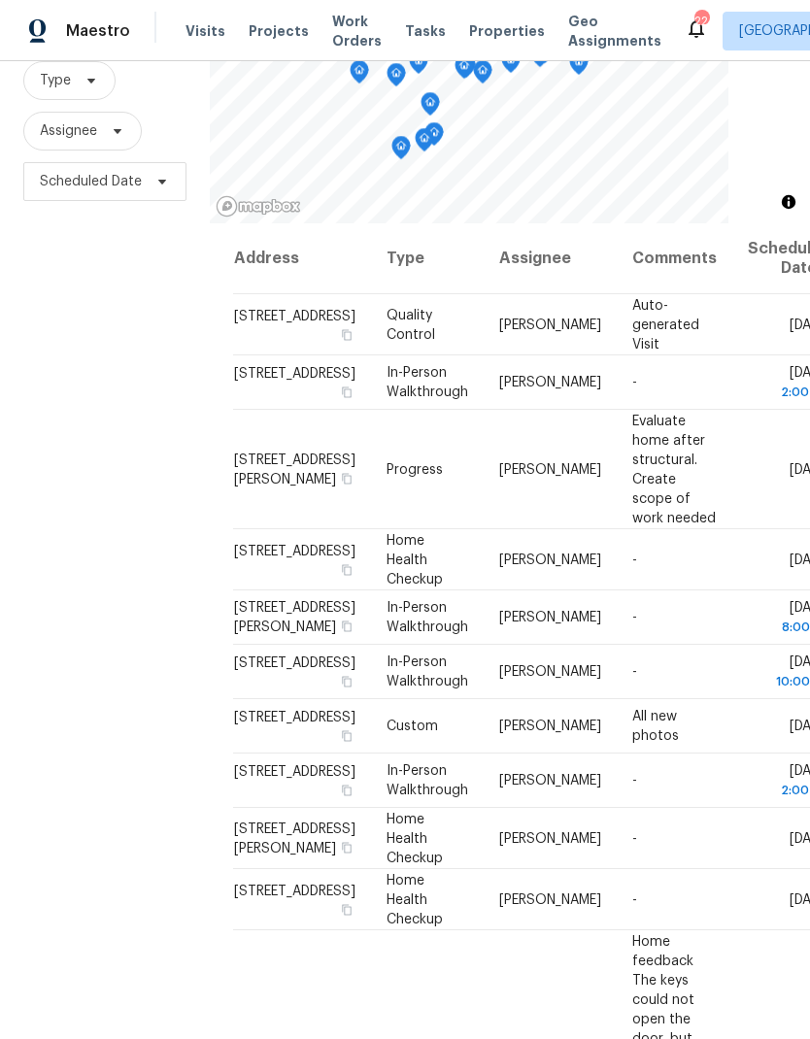
scroll to position [0, 0]
